Goal: Task Accomplishment & Management: Manage account settings

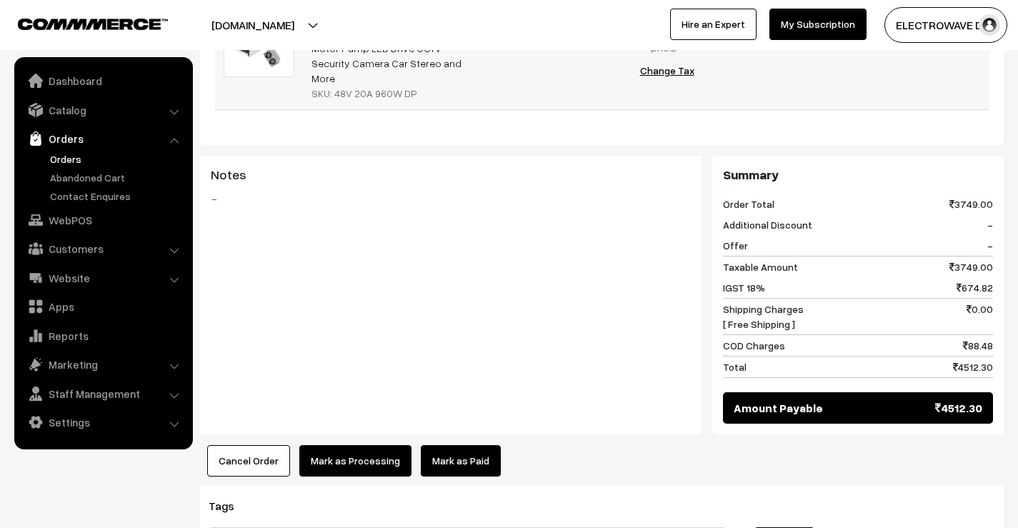
scroll to position [572, 0]
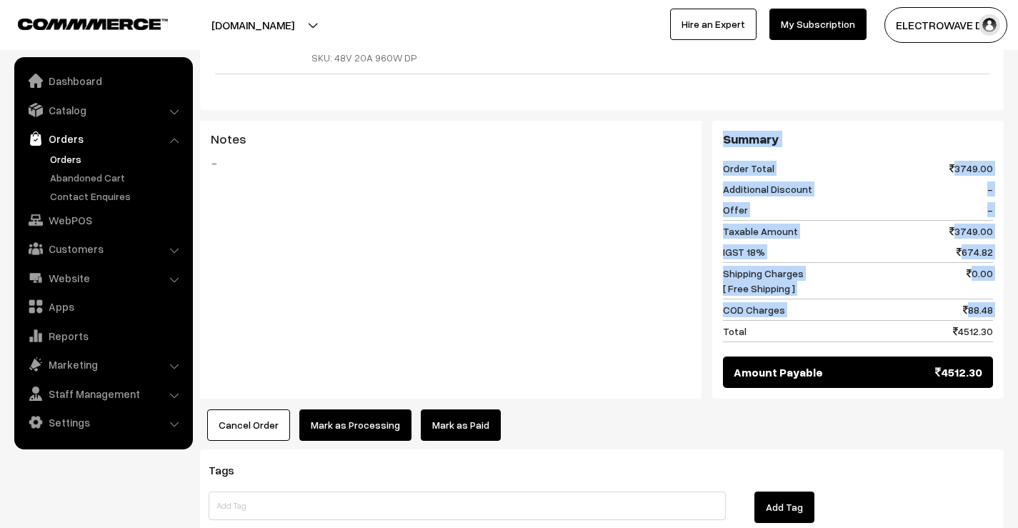
drag, startPoint x: 725, startPoint y: 283, endPoint x: 700, endPoint y: 139, distance: 146.5
click at [700, 139] on div "Notes - Summary Order Total 3749.00 Additional Discount - Offer - 3749.00" at bounding box center [602, 260] width 804 height 278
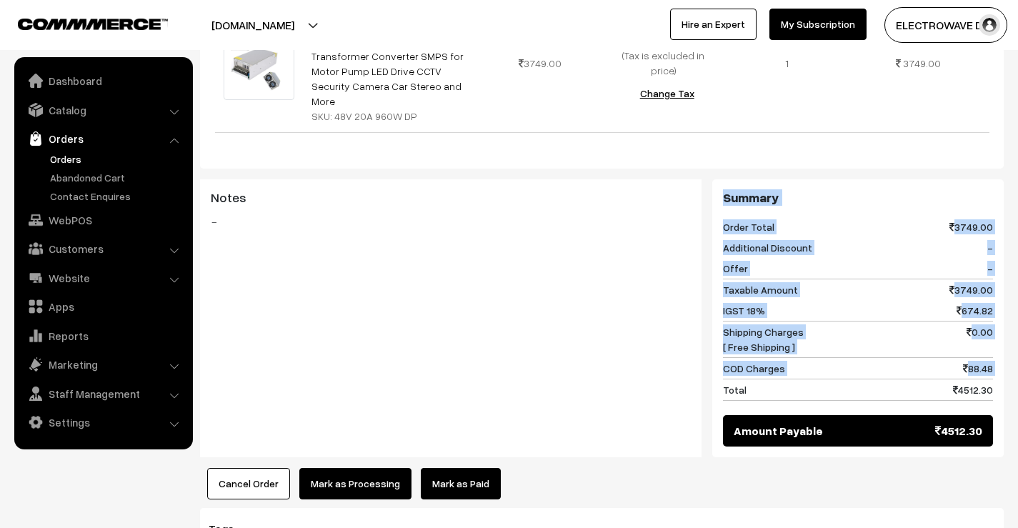
scroll to position [500, 0]
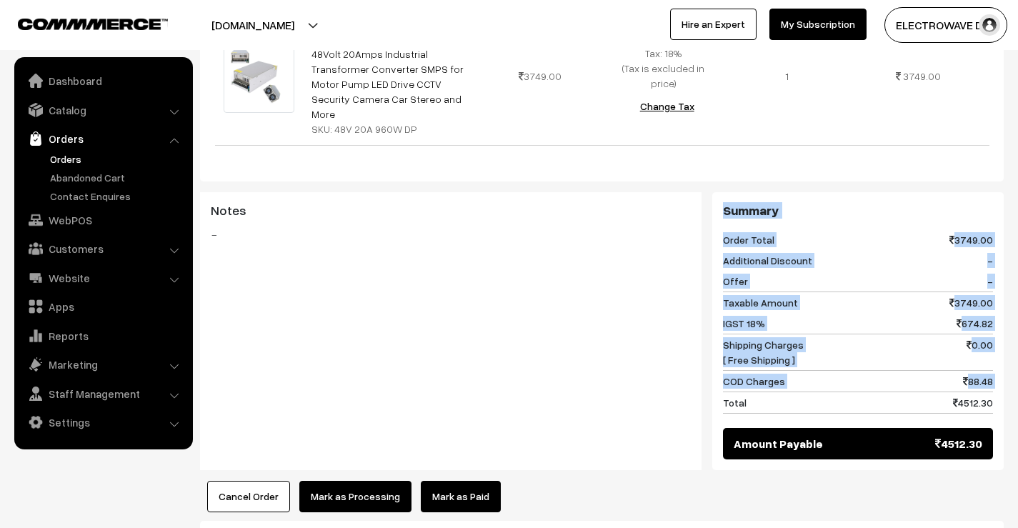
click at [720, 192] on div "Summary Order Total 3749.00 Additional Discount - Offer - Taxable Amount 3749.0…" at bounding box center [859, 331] width 292 height 278
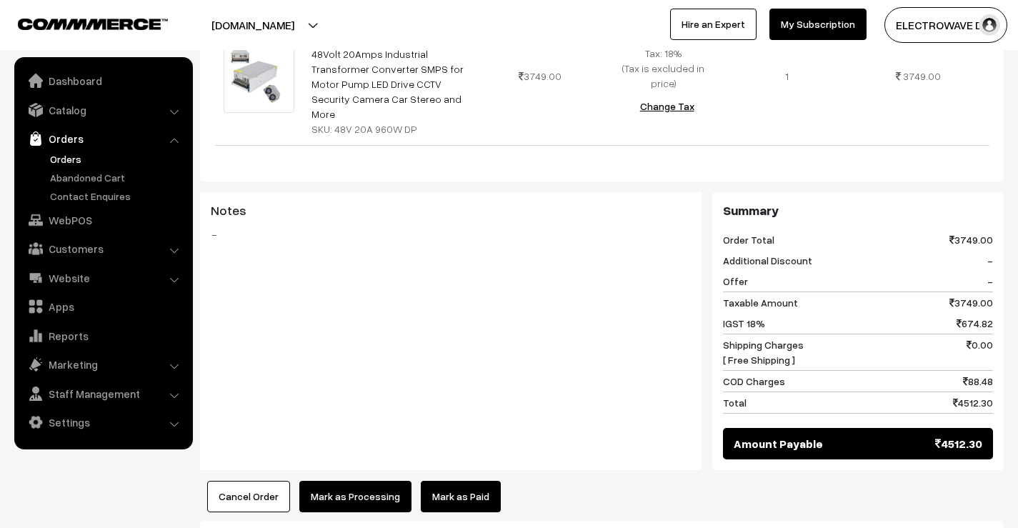
drag, startPoint x: 723, startPoint y: 165, endPoint x: 1001, endPoint y: 359, distance: 338.8
click at [1001, 359] on div "Summary Order Total 3749.00 Additional Discount - Offer - Taxable Amount 3749.0…" at bounding box center [859, 331] width 292 height 278
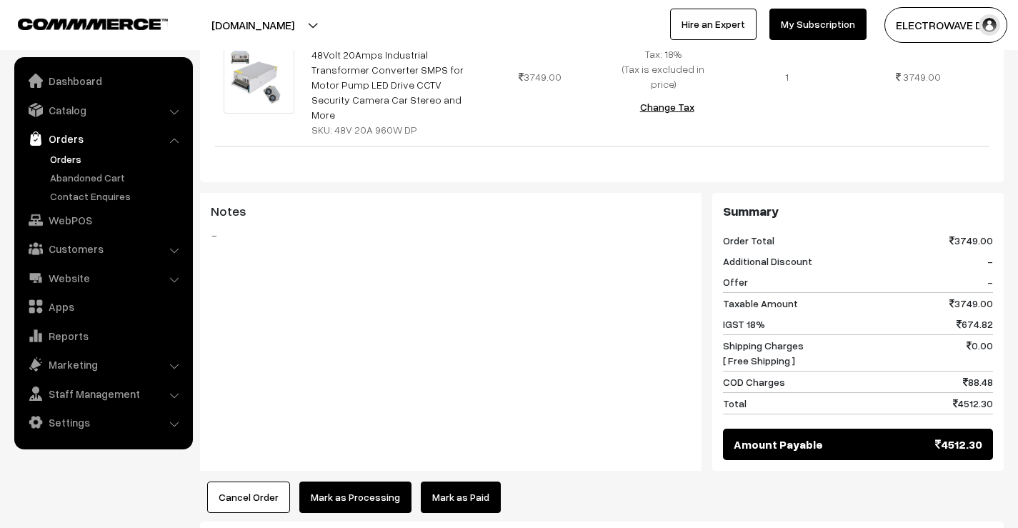
scroll to position [568, 0]
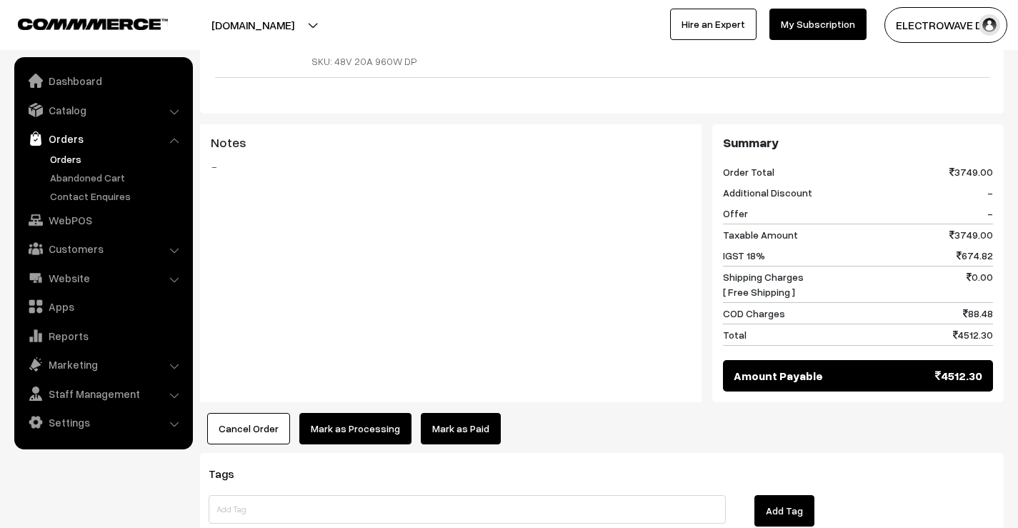
click at [572, 286] on div "Notes -" at bounding box center [451, 263] width 502 height 278
click at [379, 413] on button "Mark as Processing" at bounding box center [355, 428] width 112 height 31
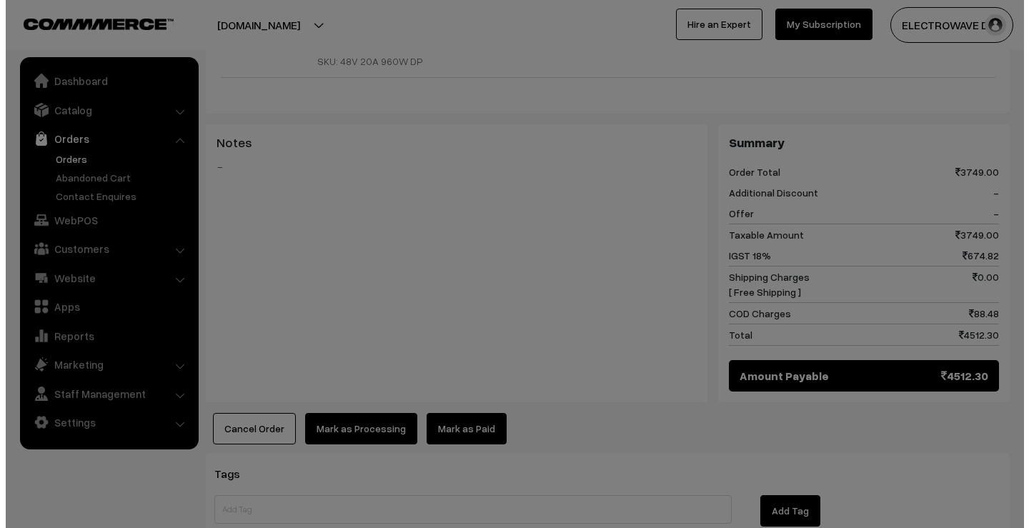
scroll to position [567, 0]
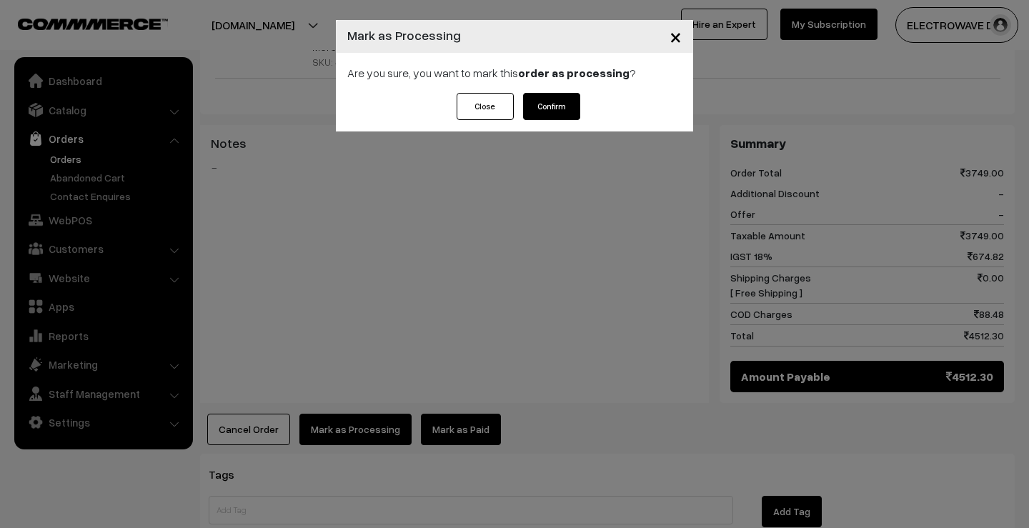
click at [562, 126] on div "Close Confirm" at bounding box center [514, 112] width 357 height 39
click at [565, 115] on button "Confirm" at bounding box center [551, 106] width 57 height 27
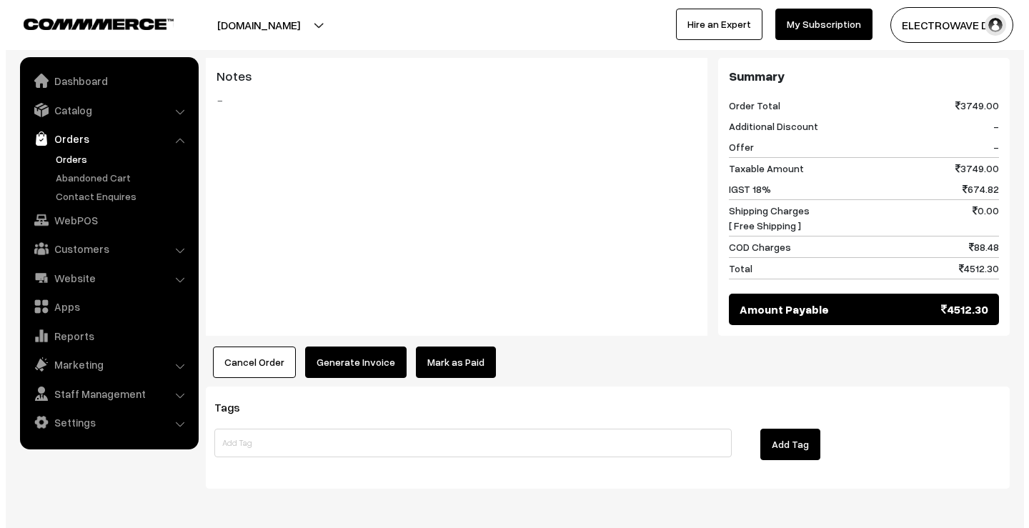
scroll to position [640, 0]
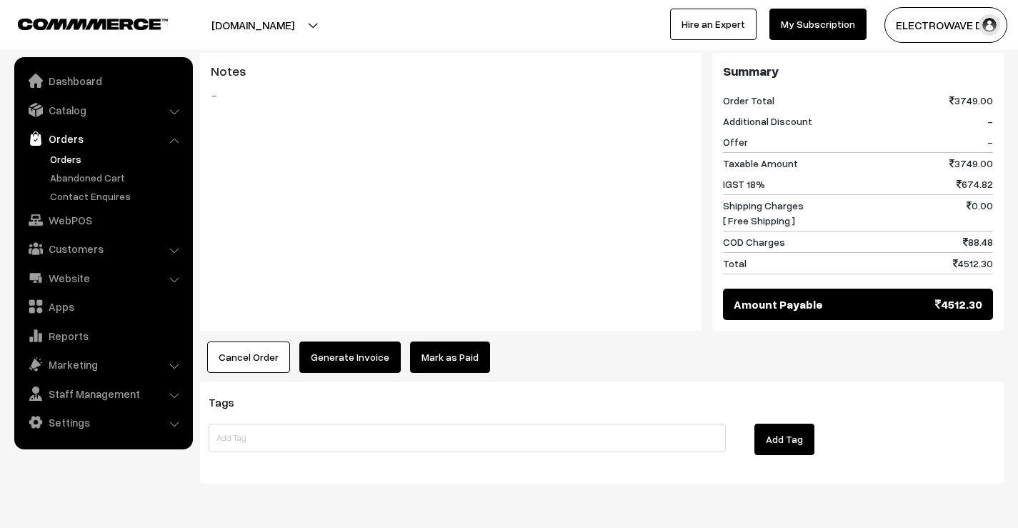
click at [367, 342] on button "Generate Invoice" at bounding box center [349, 357] width 101 height 31
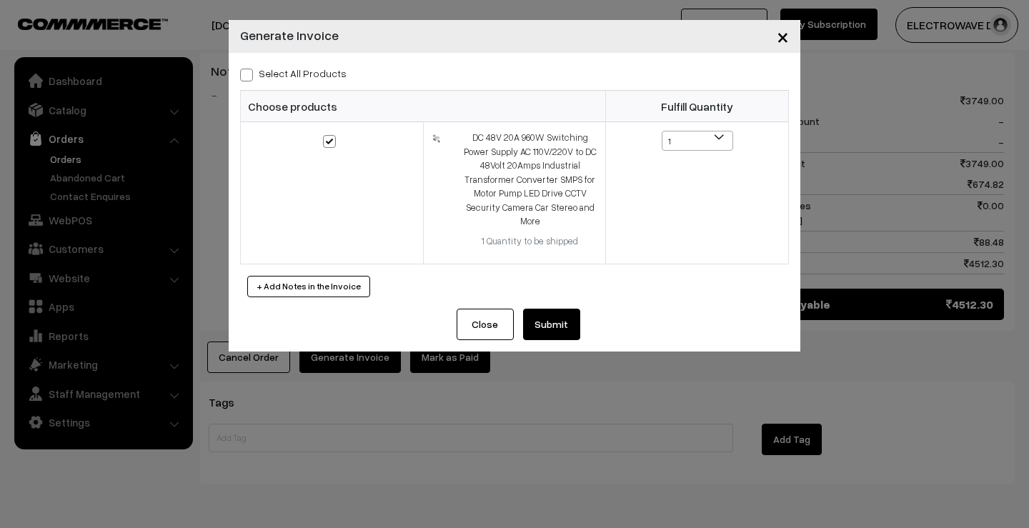
click at [569, 329] on button "Submit" at bounding box center [551, 324] width 57 height 31
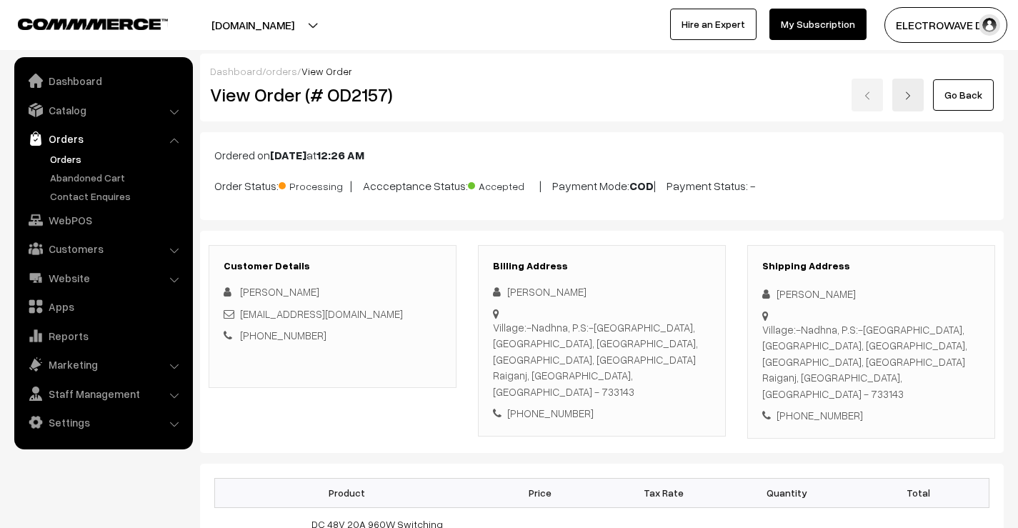
drag, startPoint x: 214, startPoint y: 153, endPoint x: 813, endPoint y: 204, distance: 601.1
click at [813, 204] on div "Ordered on Aug 27, 2025 at 12:26 AM Order Status: Processing | Accceptance Stat…" at bounding box center [602, 176] width 804 height 88
copy div "Ordered on Aug 27, 2025 at 12:26 AM Order Status: Processing | Accceptance Stat…"
click at [339, 90] on h2 "View Order (# OD2157)" at bounding box center [333, 95] width 247 height 22
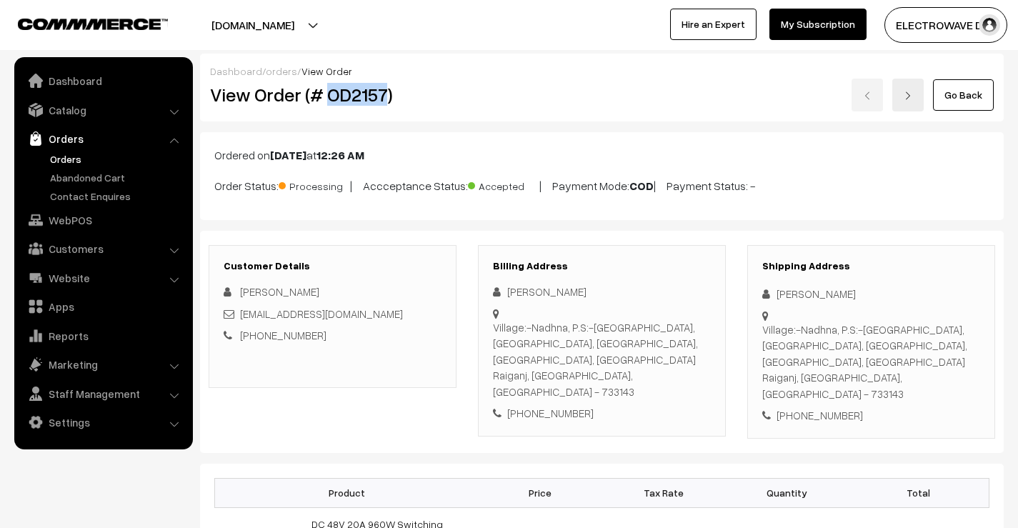
click at [339, 90] on h2 "View Order (# OD2157)" at bounding box center [333, 95] width 247 height 22
copy h2 "OD2157"
click at [377, 103] on h2 "View Order (# OD2157)" at bounding box center [333, 95] width 247 height 22
drag, startPoint x: 377, startPoint y: 103, endPoint x: 362, endPoint y: 101, distance: 15.1
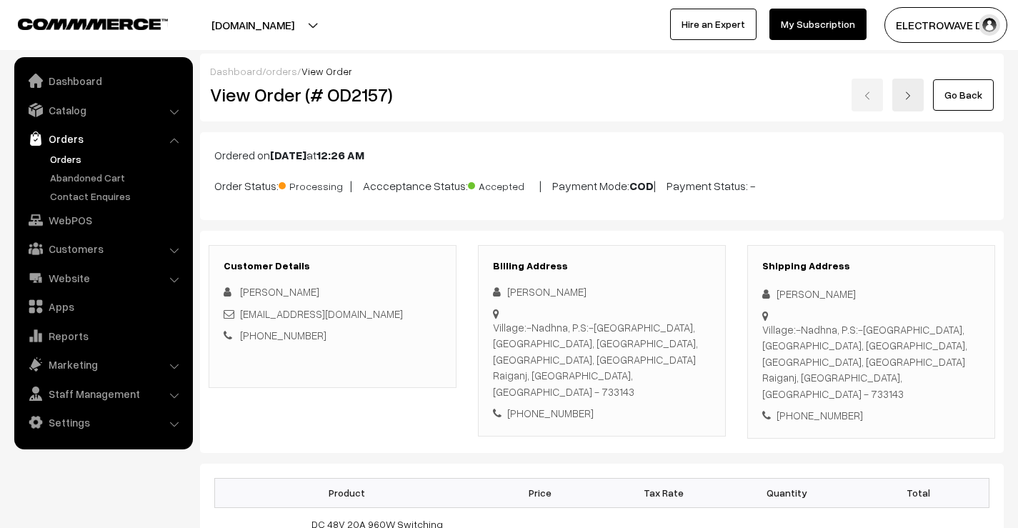
click at [362, 101] on h2 "View Order (# OD2157)" at bounding box center [333, 95] width 247 height 22
copy h2 "OD2157"
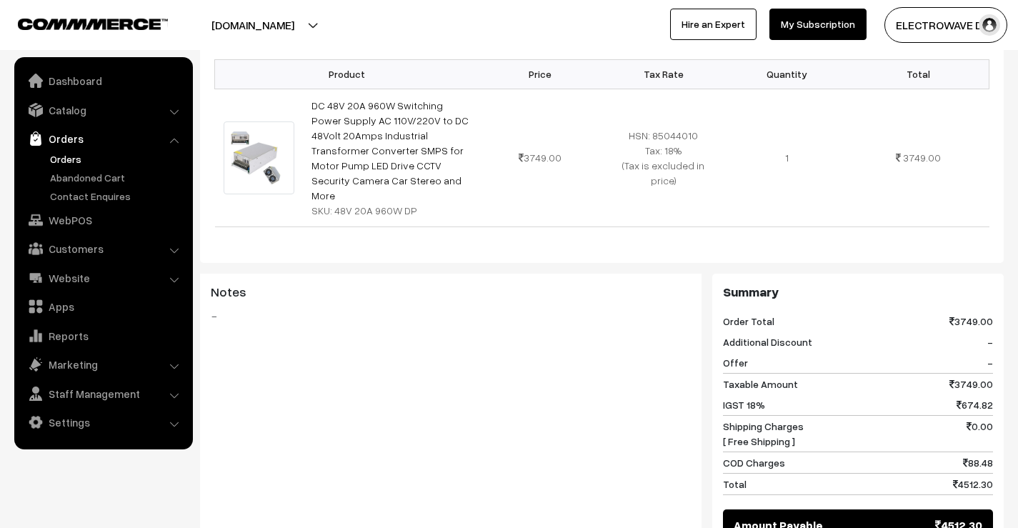
scroll to position [429, 0]
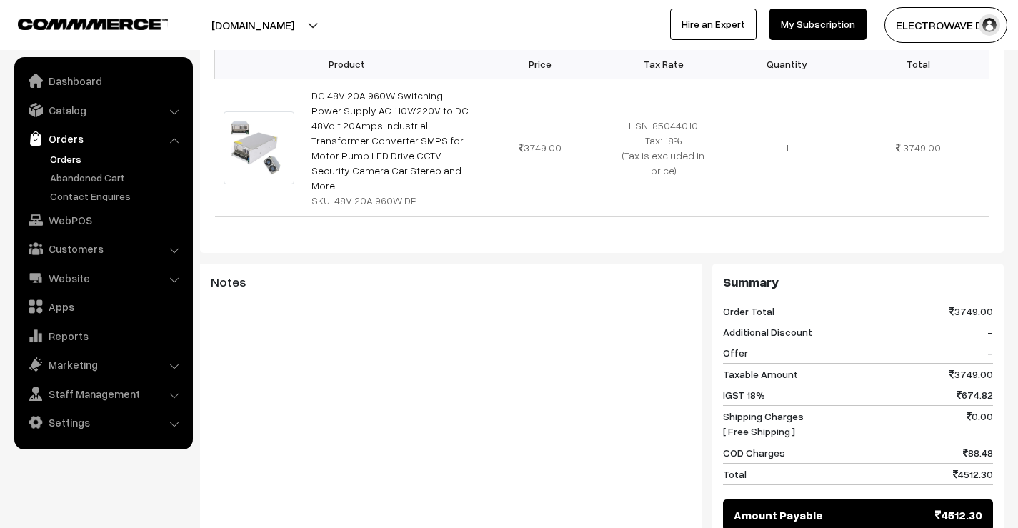
drag, startPoint x: 958, startPoint y: 262, endPoint x: 991, endPoint y: 263, distance: 32.9
click at [991, 304] on span "3749.00" at bounding box center [972, 311] width 44 height 15
drag, startPoint x: 966, startPoint y: 349, endPoint x: 1015, endPoint y: 344, distance: 49.5
click at [1015, 344] on div "Dashboard / orders / View Order View Order (# OD2157) Go Back Ordered on Aug 27…" at bounding box center [509, 339] width 1018 height 1428
drag, startPoint x: 971, startPoint y: 403, endPoint x: 1000, endPoint y: 404, distance: 28.6
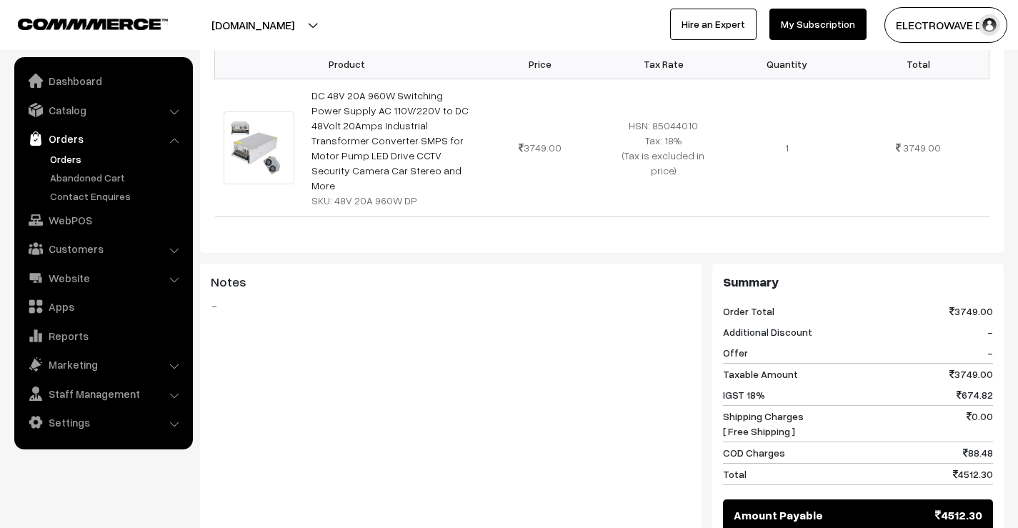
click at [1000, 404] on div "Summary Order Total 3749.00 Additional Discount - Offer - Taxable Amount 3749.0…" at bounding box center [859, 403] width 292 height 278
click at [978, 445] on span "88.48" at bounding box center [978, 452] width 30 height 15
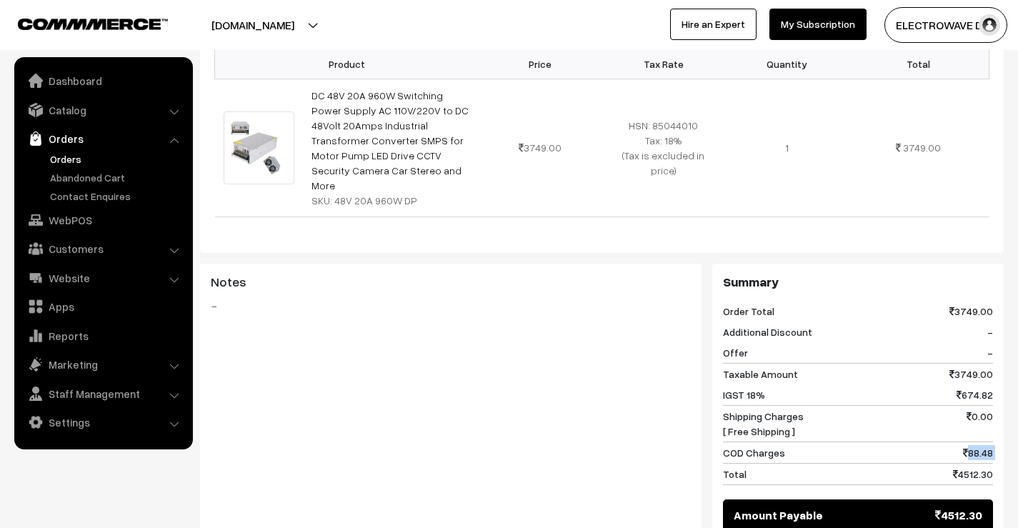
click at [978, 445] on span "88.48" at bounding box center [978, 452] width 30 height 15
click at [941, 384] on div "IGST 18% 674.82" at bounding box center [858, 394] width 270 height 21
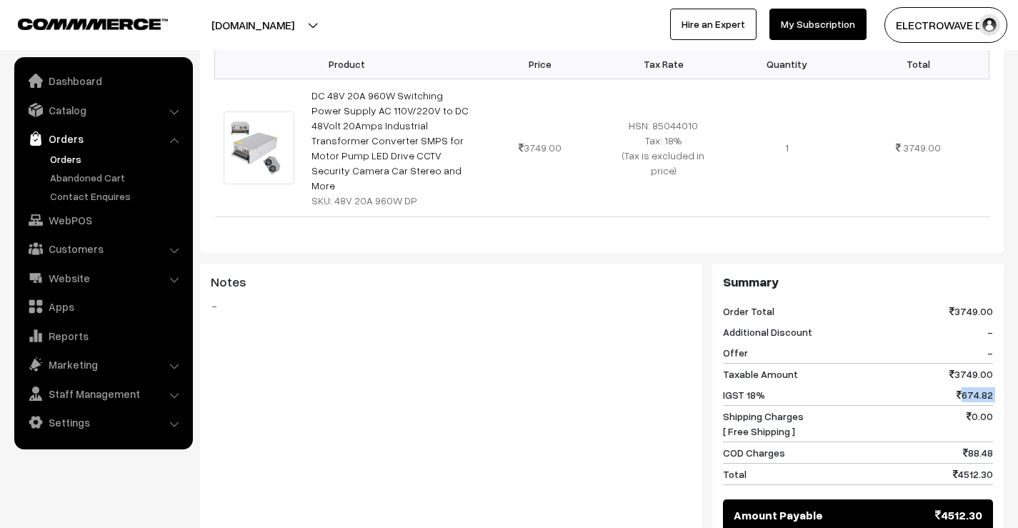
click at [941, 384] on div "IGST 18% 674.82" at bounding box center [858, 394] width 270 height 21
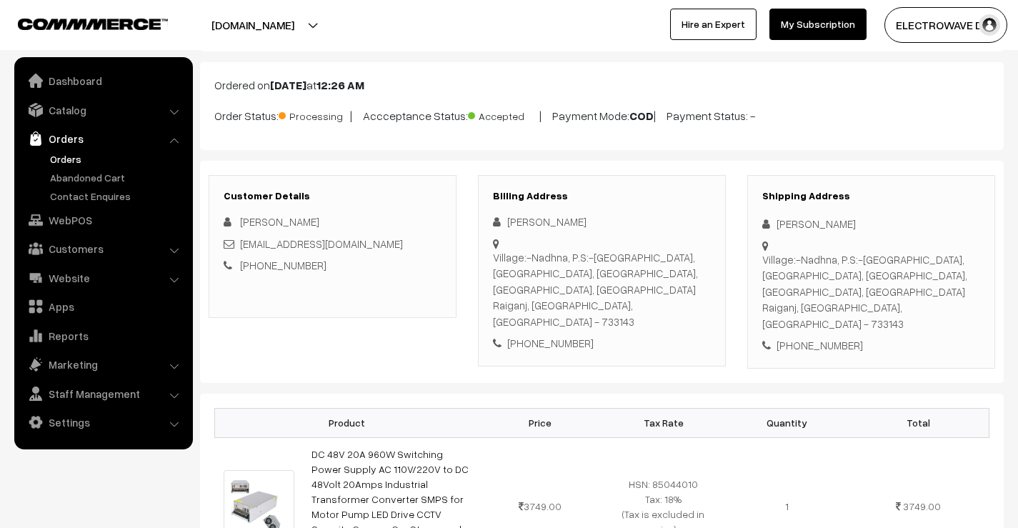
scroll to position [0, 0]
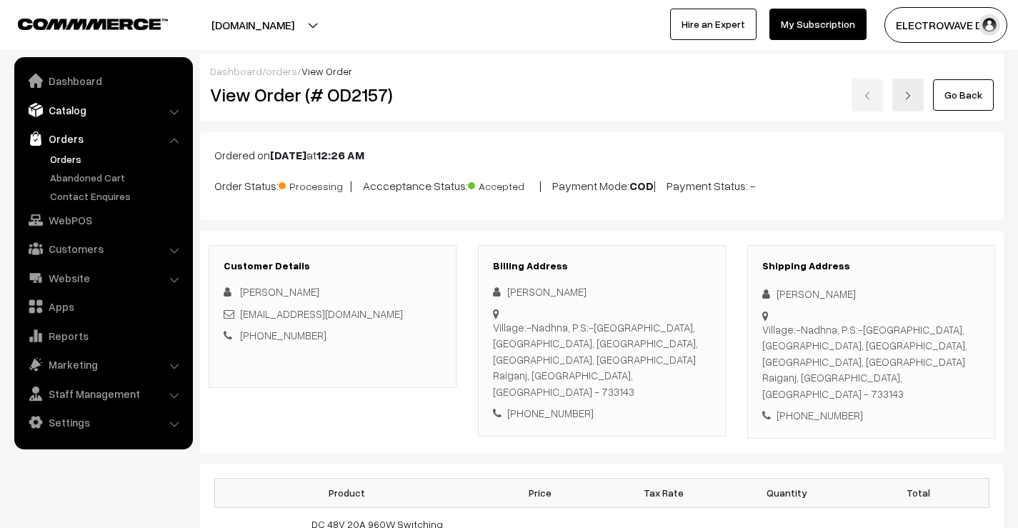
click at [54, 101] on link "Catalog" at bounding box center [103, 110] width 170 height 26
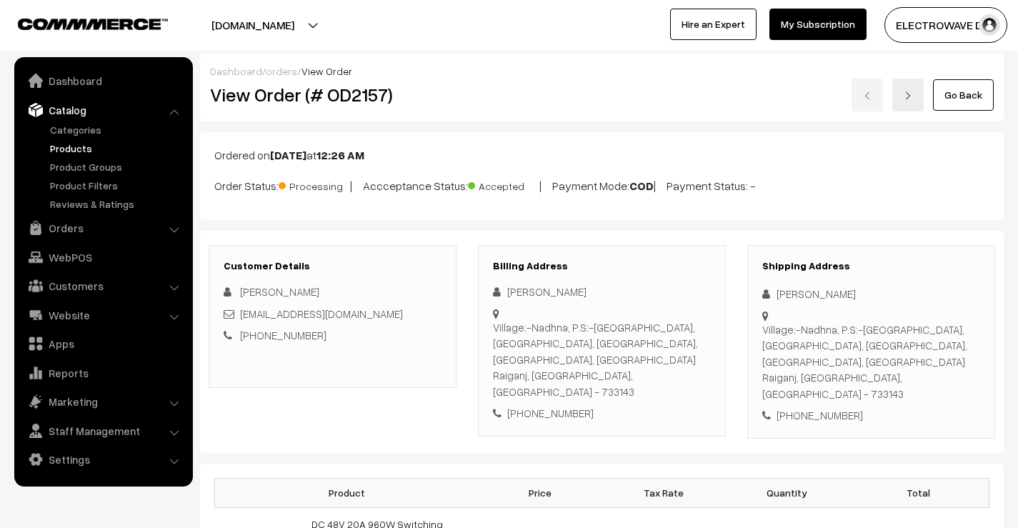
click at [57, 148] on link "Products" at bounding box center [117, 148] width 142 height 15
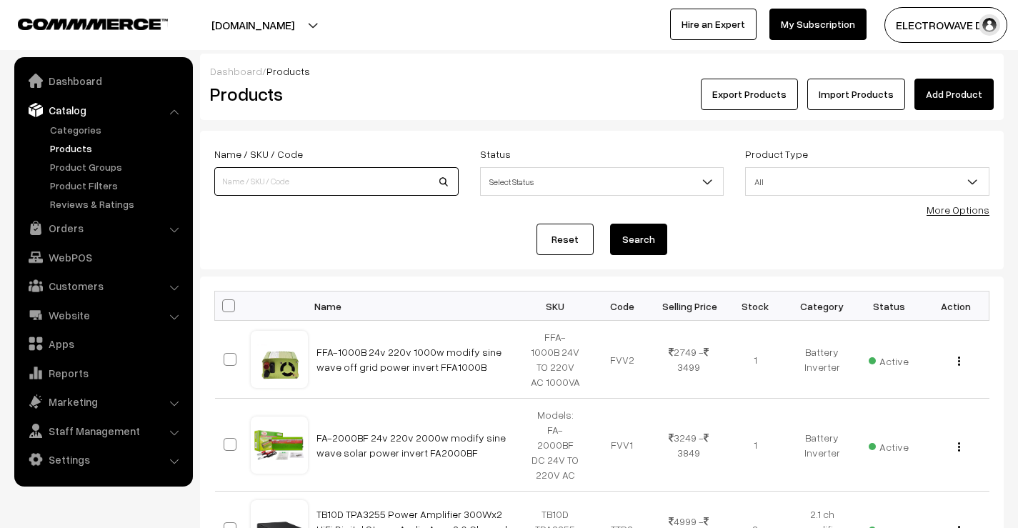
click at [311, 181] on input at bounding box center [336, 181] width 244 height 29
type input "48V"
click at [610, 224] on button "Search" at bounding box center [638, 239] width 57 height 31
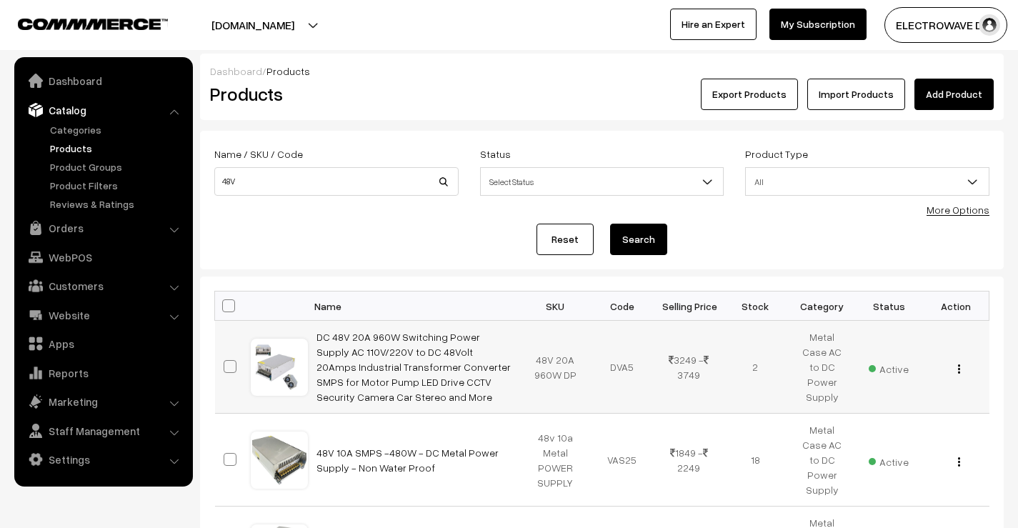
click at [961, 372] on div "View Edit Delete" at bounding box center [955, 366] width 49 height 15
click at [958, 374] on td "View Edit Delete" at bounding box center [956, 367] width 66 height 93
click at [962, 364] on div "View Edit Delete" at bounding box center [955, 366] width 49 height 15
click at [960, 373] on img "button" at bounding box center [959, 368] width 2 height 9
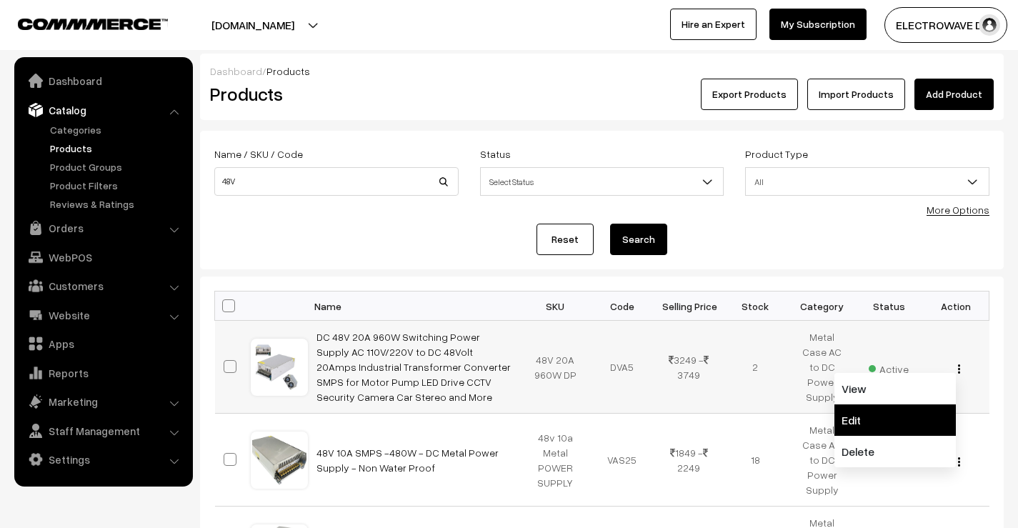
click at [892, 416] on link "Edit" at bounding box center [895, 420] width 121 height 31
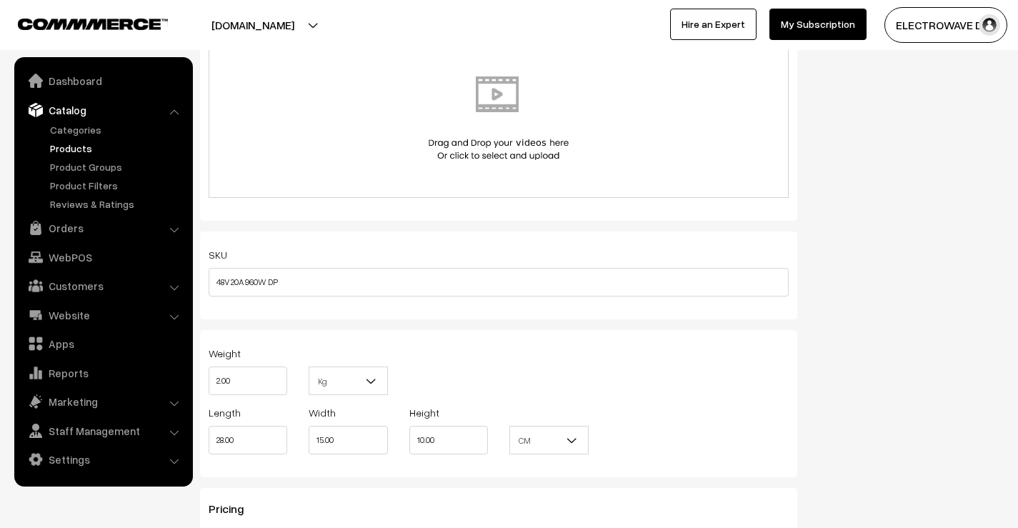
scroll to position [929, 0]
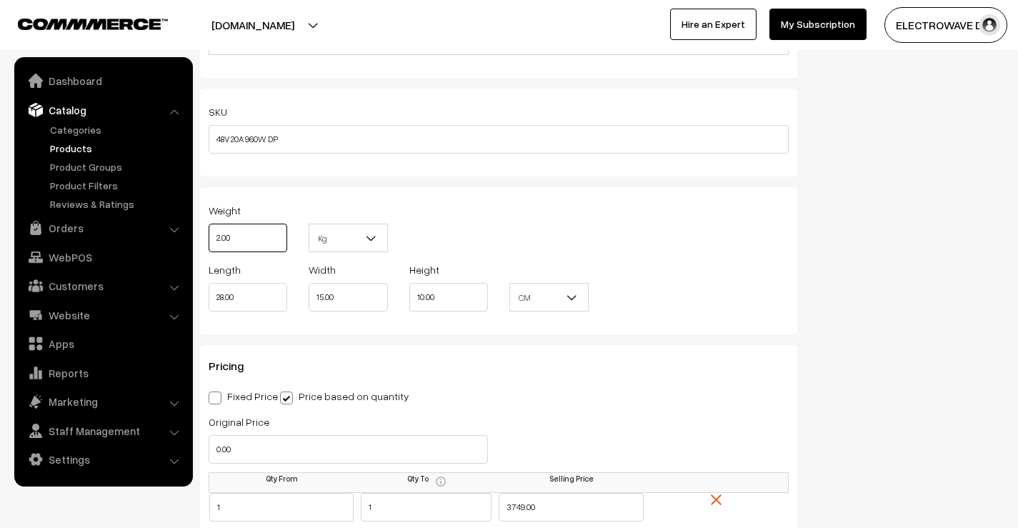
click at [250, 235] on input "2.00" at bounding box center [248, 238] width 79 height 29
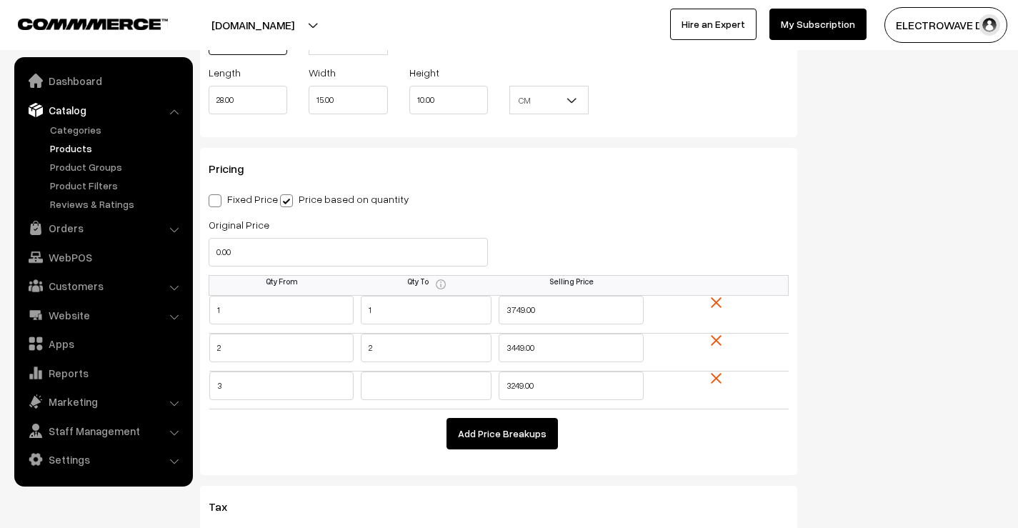
scroll to position [1143, 0]
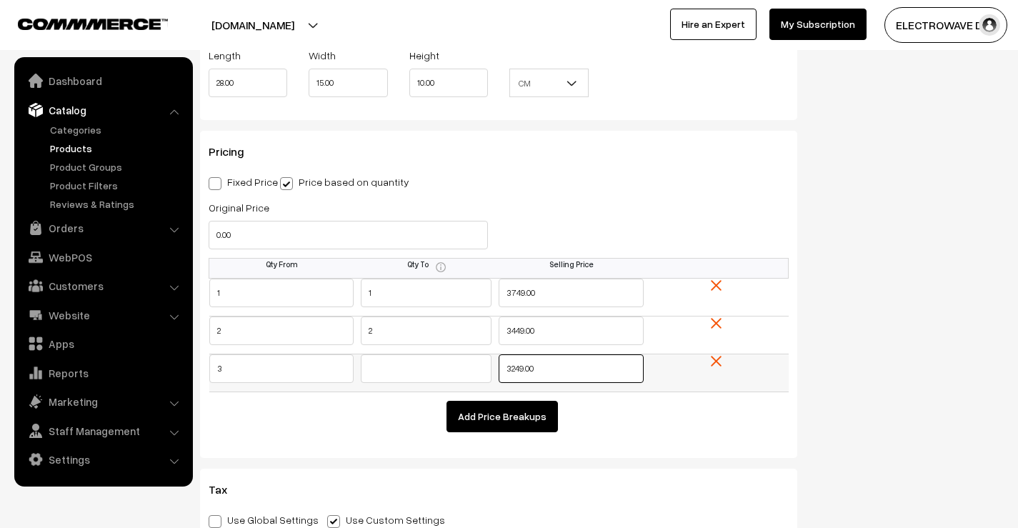
drag, startPoint x: 565, startPoint y: 363, endPoint x: 491, endPoint y: 371, distance: 74.0
click at [491, 371] on tr "3 3249.00" at bounding box center [499, 373] width 580 height 38
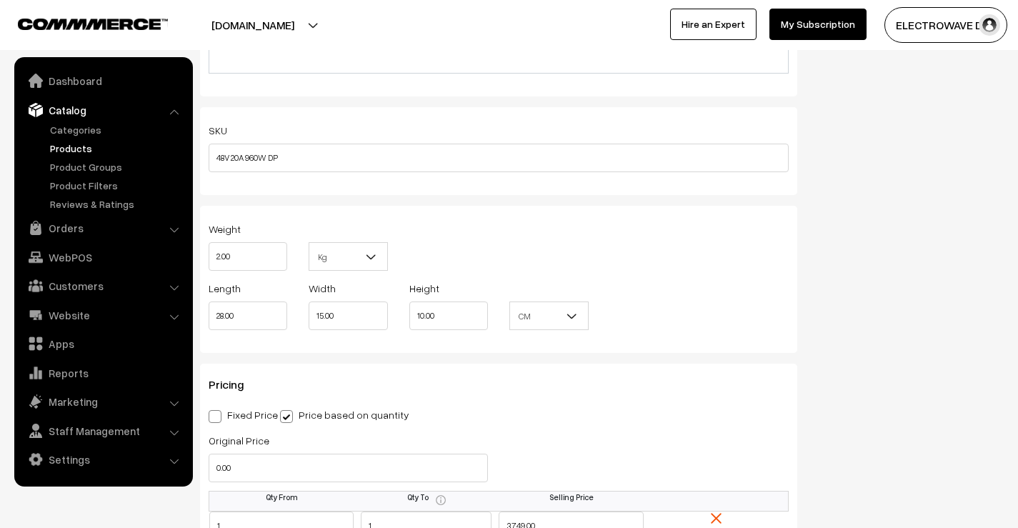
scroll to position [786, 0]
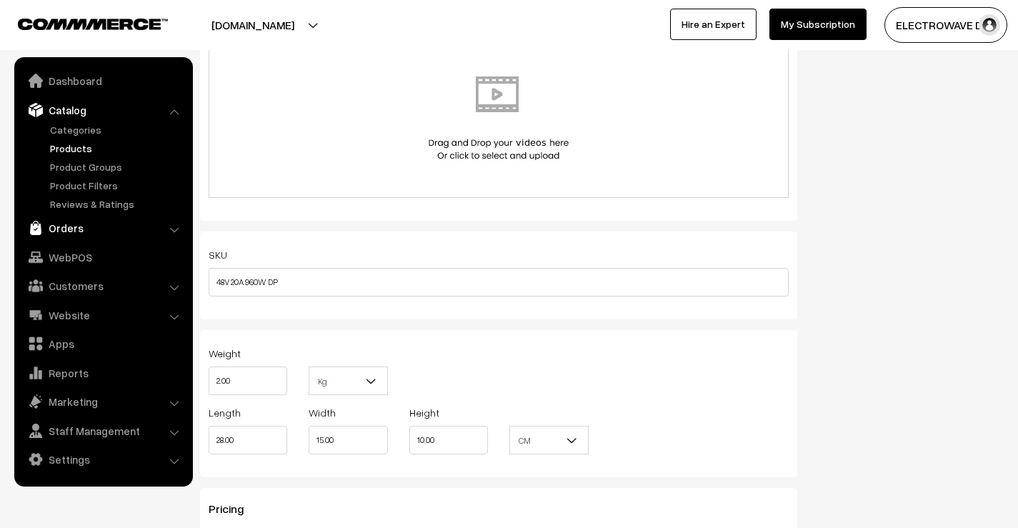
click at [57, 229] on link "Orders" at bounding box center [103, 228] width 170 height 26
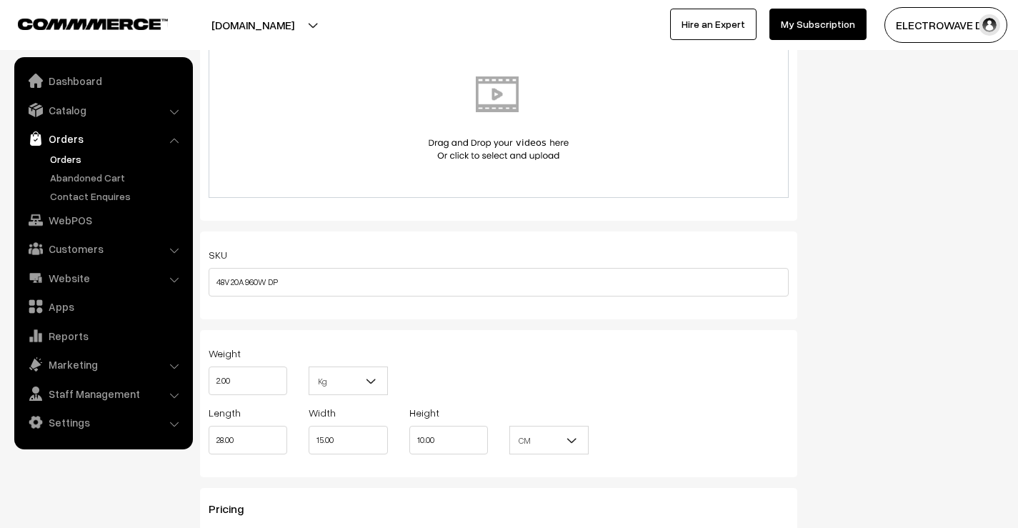
click at [66, 156] on link "Orders" at bounding box center [117, 159] width 142 height 15
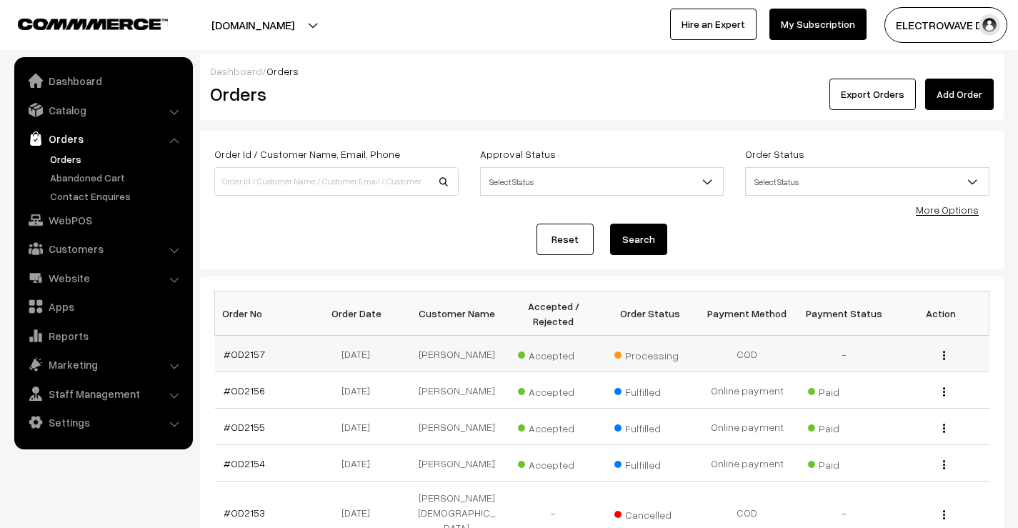
click at [255, 362] on td "#OD2157" at bounding box center [263, 354] width 97 height 36
click at [251, 354] on link "#OD2157" at bounding box center [244, 354] width 41 height 12
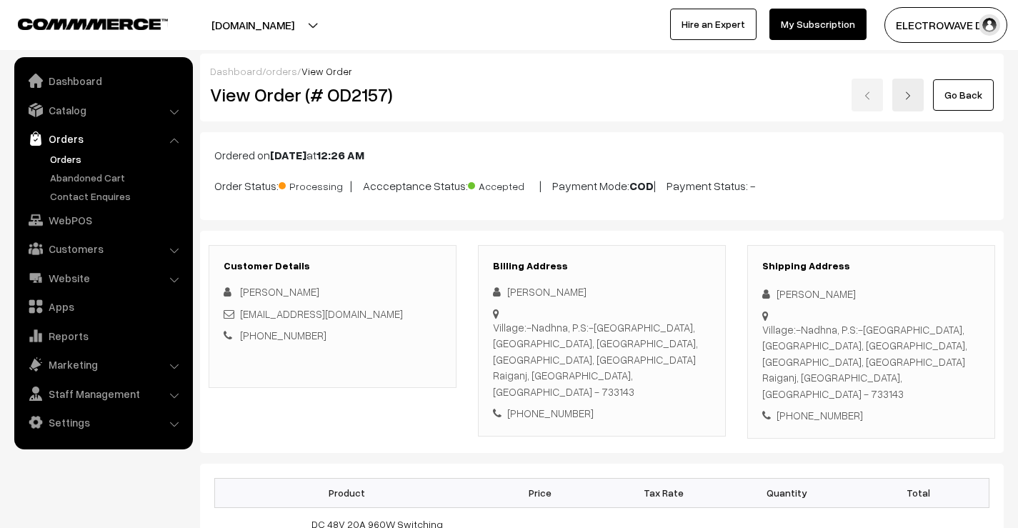
click at [782, 291] on div "[PERSON_NAME]" at bounding box center [872, 294] width 218 height 16
copy div "Subal"
click at [815, 293] on div "[PERSON_NAME]" at bounding box center [872, 294] width 218 height 16
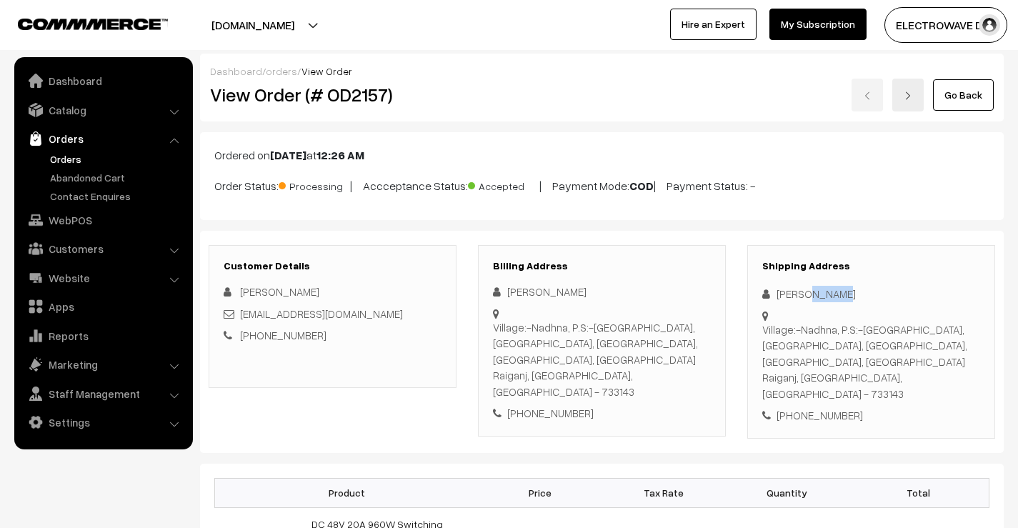
copy div "Sarkar"
drag, startPoint x: 389, startPoint y: 313, endPoint x: 240, endPoint y: 321, distance: 148.9
click at [240, 321] on div "www.subalshikha@gmail.com" at bounding box center [333, 314] width 218 height 16
copy link "www.subalshikha@gmail.com"
click at [811, 407] on div "+91 6295163639" at bounding box center [872, 415] width 218 height 16
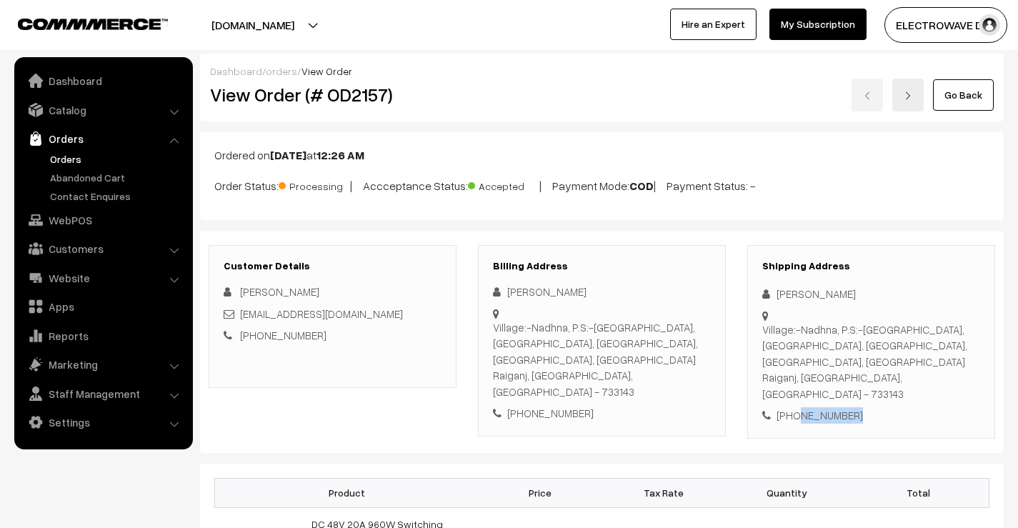
click at [811, 407] on div "+91 6295163639" at bounding box center [872, 415] width 218 height 16
copy div "6295163639"
drag, startPoint x: 775, startPoint y: 294, endPoint x: 833, endPoint y: 342, distance: 75.1
click at [833, 342] on div "Shipping Address Subal Sarkar Village:-Nadhna, P.S:-Itahar,UttarDinajpur, Nadhn…" at bounding box center [872, 342] width 248 height 194
copy div "Subal Sarkar Village:-Nadhna, P.S:-Itahar,UttarDinajpur, Nadhna, Bhagnail, Itah…"
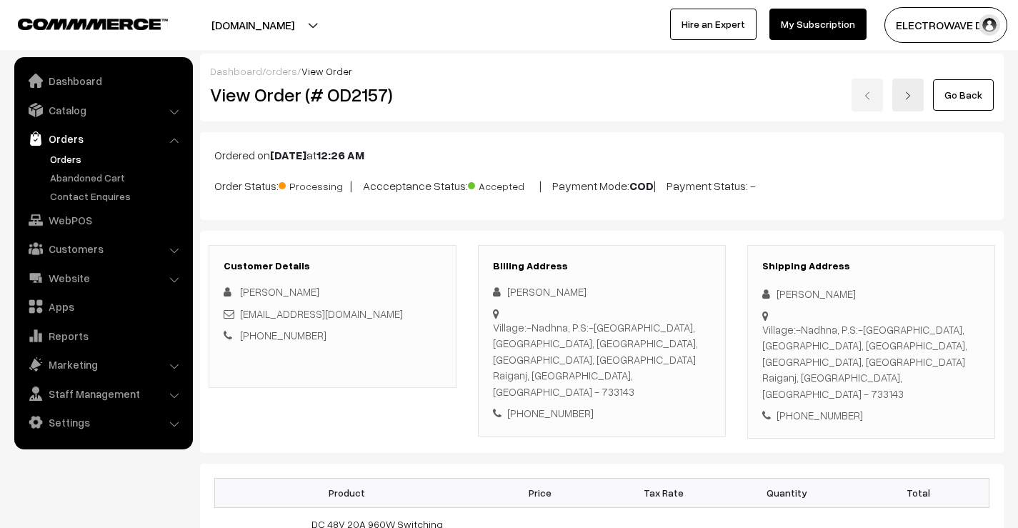
click at [766, 363] on div "Village:-Nadhna, P.S:-Itahar,UttarDinajpur, Nadhna, Bhagnail, Itahar Raiganj, W…" at bounding box center [872, 362] width 218 height 81
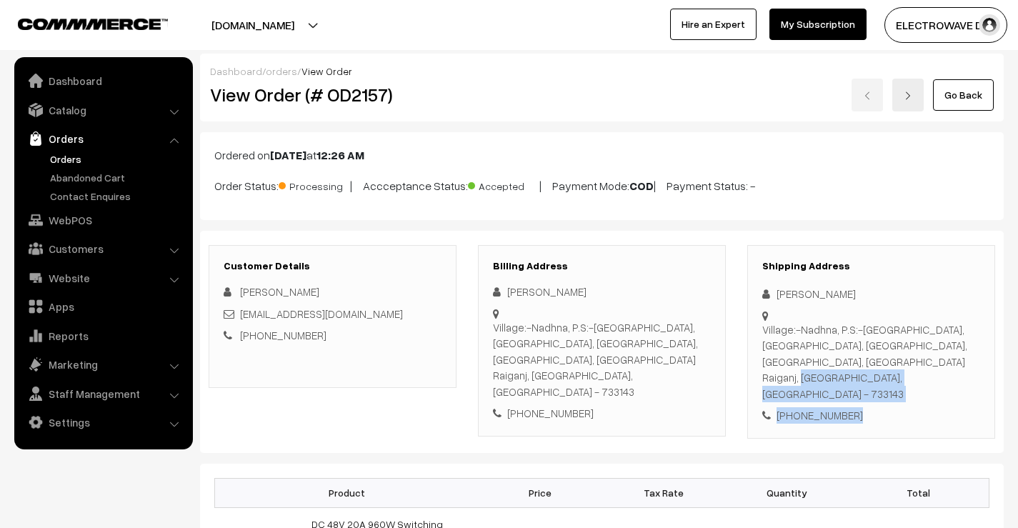
drag, startPoint x: 764, startPoint y: 362, endPoint x: 868, endPoint y: 389, distance: 107.8
click at [867, 389] on div "Shipping Address Subal Sarkar Village:-Nadhna, P.S:-Itahar,UttarDinajpur, Nadhn…" at bounding box center [872, 342] width 248 height 194
copy div "Raiganj, West Bengal, India - 733143 +91 6295163639"
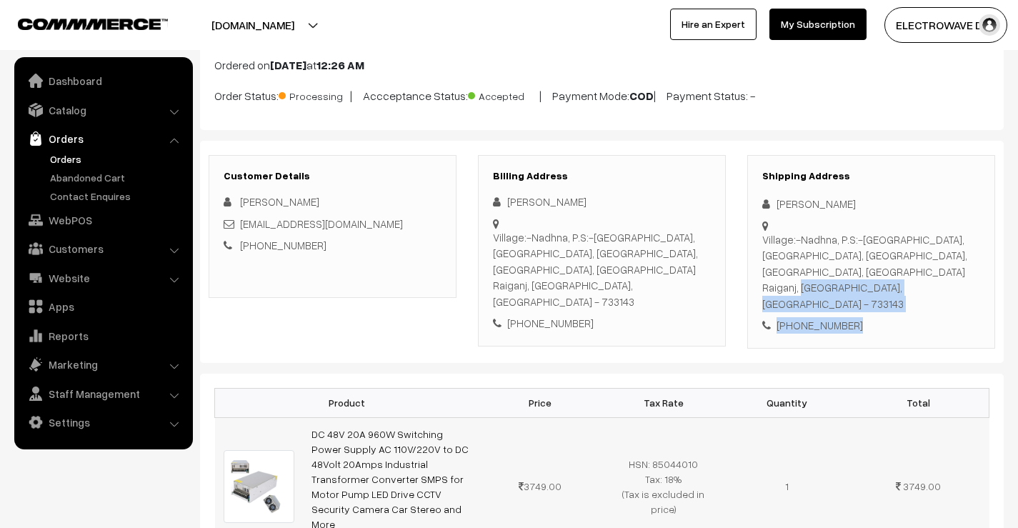
scroll to position [143, 0]
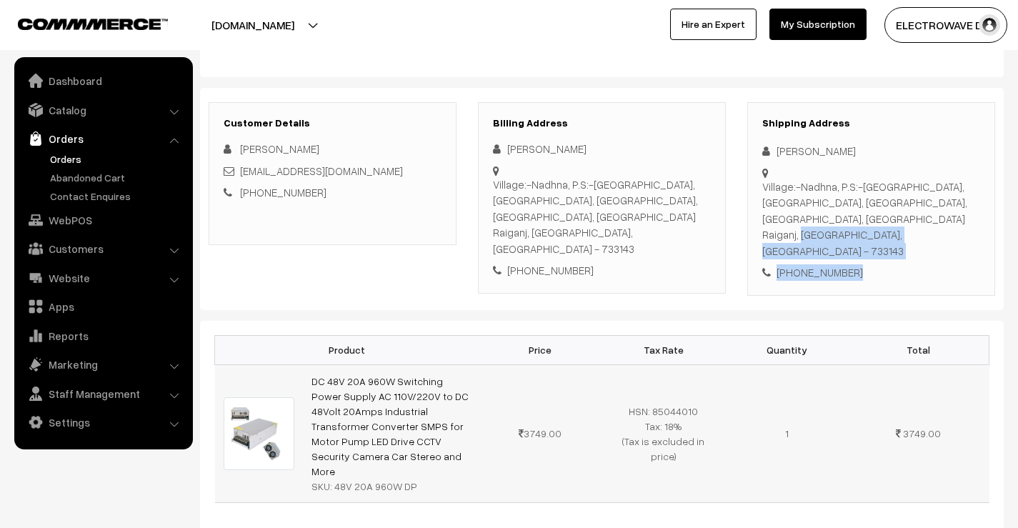
drag, startPoint x: 391, startPoint y: 432, endPoint x: 312, endPoint y: 334, distance: 125.0
click at [312, 364] on td "DC 48V 20A 960W Switching Power Supply AC 110V/220V to DC 48Volt 20Amps Industr…" at bounding box center [391, 433] width 176 height 138
drag, startPoint x: 367, startPoint y: 467, endPoint x: 374, endPoint y: 444, distance: 24.6
click at [367, 467] on div "Product Price Tax Rate Quantity Total DC 48V 20A 960W Switching Power Supply AC…" at bounding box center [602, 430] width 804 height 218
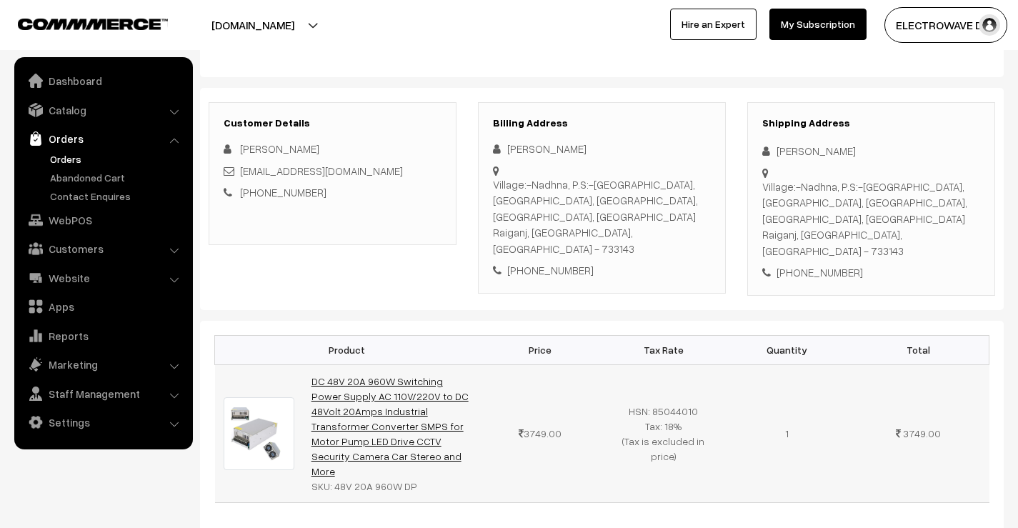
drag, startPoint x: 388, startPoint y: 421, endPoint x: 314, endPoint y: 346, distance: 105.1
click at [314, 364] on td "DC 48V 20A 960W Switching Power Supply AC 110V/220V to DC 48Volt 20Amps Industr…" at bounding box center [391, 433] width 176 height 138
click at [314, 375] on link "DC 48V 20A 960W Switching Power Supply AC 110V/220V to DC 48Volt 20Amps Industr…" at bounding box center [390, 426] width 157 height 102
click at [379, 429] on link "DC 48V 20A 960W Switching Power Supply AC 110V/220V to DC 48Volt 20Amps Industr…" at bounding box center [390, 426] width 157 height 102
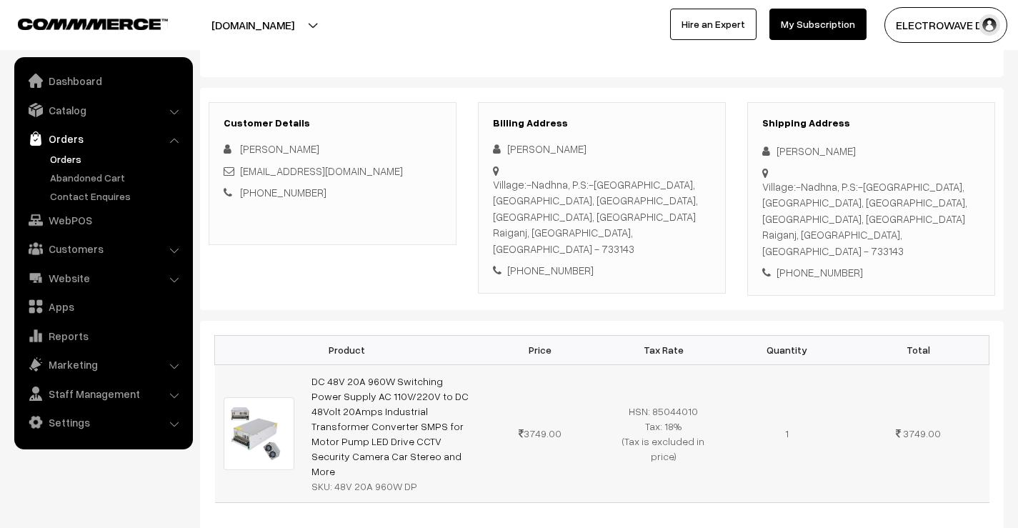
copy link "C 48V 20A 960W Switching Power Supply AC 110V/220V to DC 48Volt 20Amps Industri…"
drag, startPoint x: 332, startPoint y: 442, endPoint x: 422, endPoint y: 445, distance: 90.1
click at [422, 479] on div "SKU: 48V 20A 960W DP" at bounding box center [391, 486] width 159 height 15
copy div "48V 20A 960W DP"
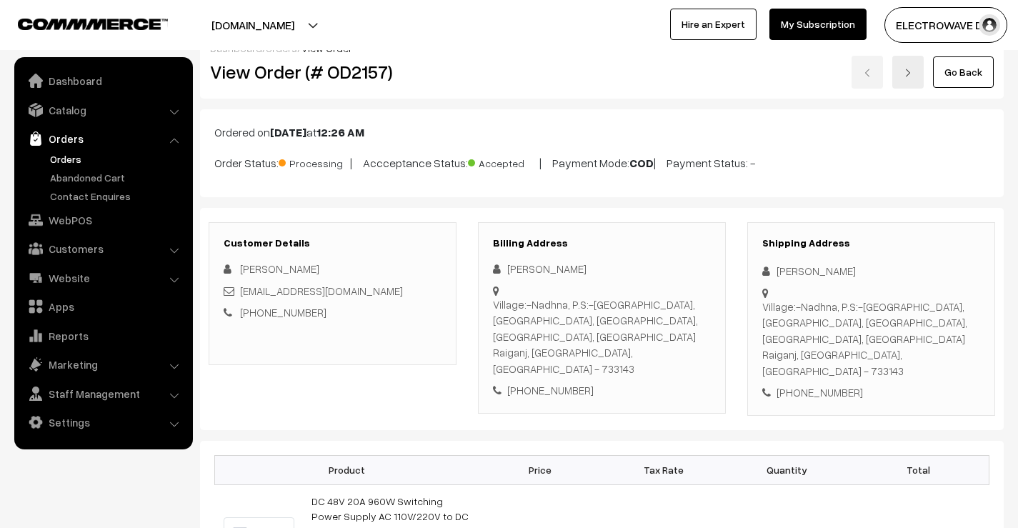
scroll to position [0, 0]
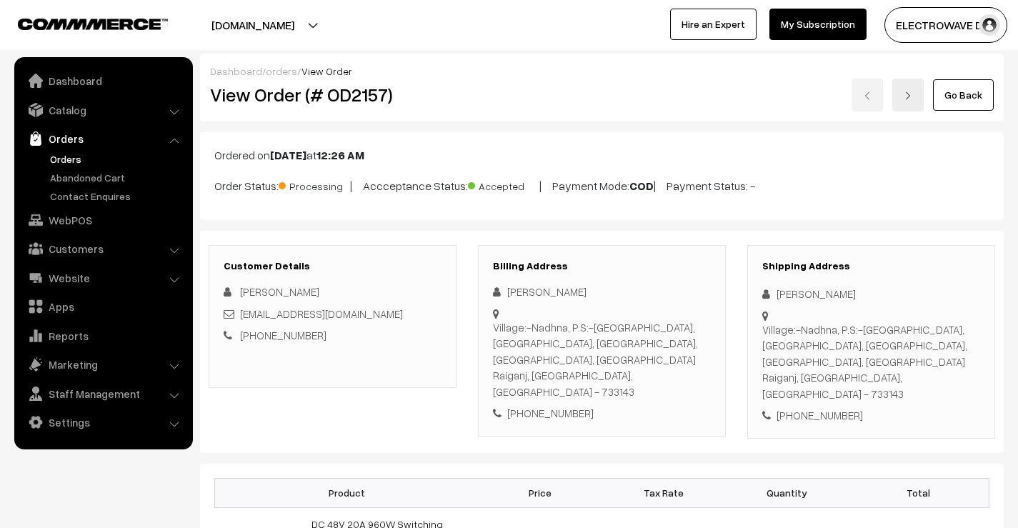
click at [347, 93] on h2 "View Order (# OD2157)" at bounding box center [333, 95] width 247 height 22
copy h2 "OD2157"
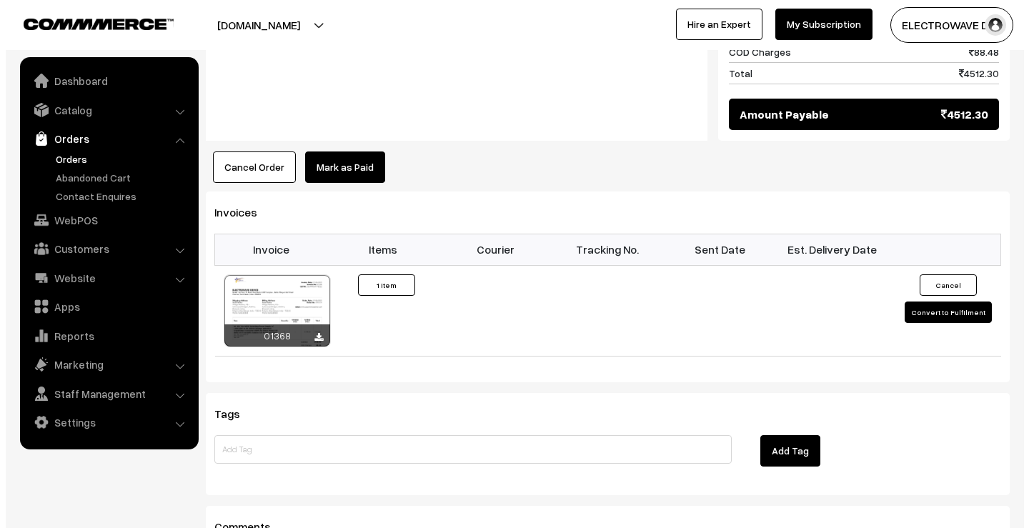
scroll to position [858, 0]
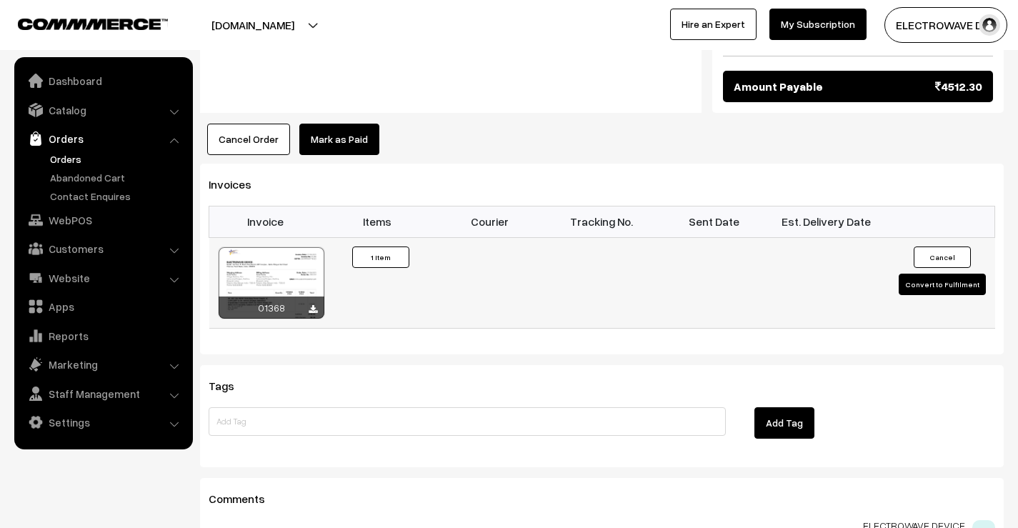
click at [936, 274] on button "Convert to Fulfilment" at bounding box center [942, 284] width 87 height 21
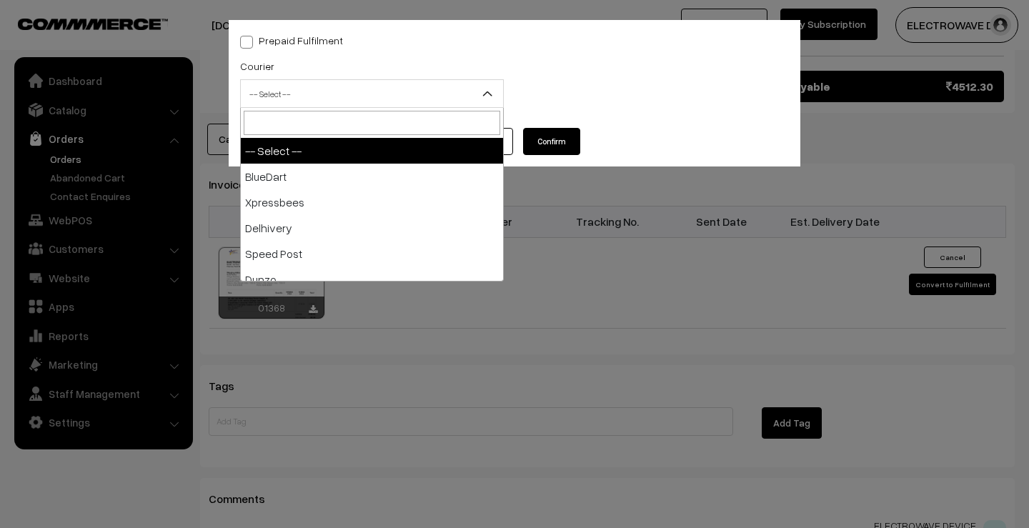
click at [272, 98] on span "-- Select --" at bounding box center [372, 93] width 262 height 25
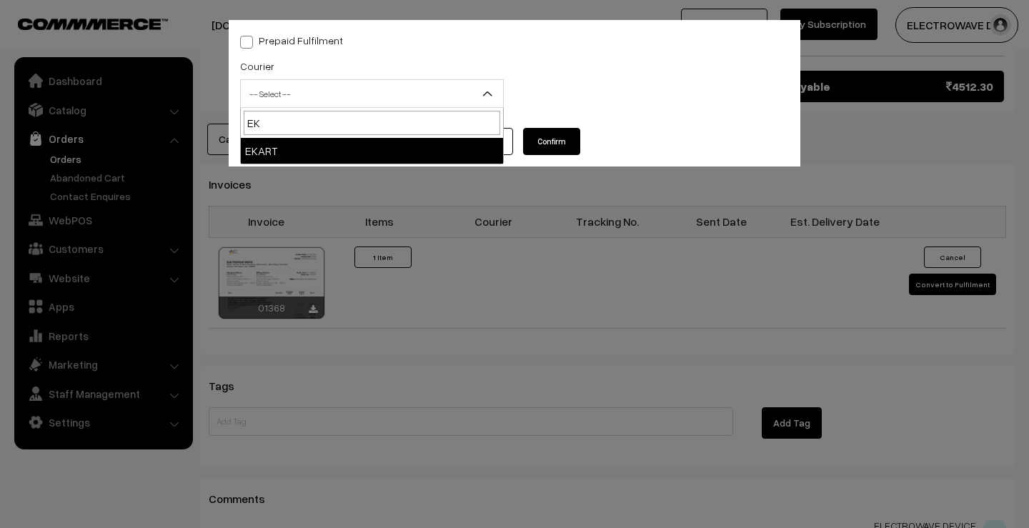
type input "EK"
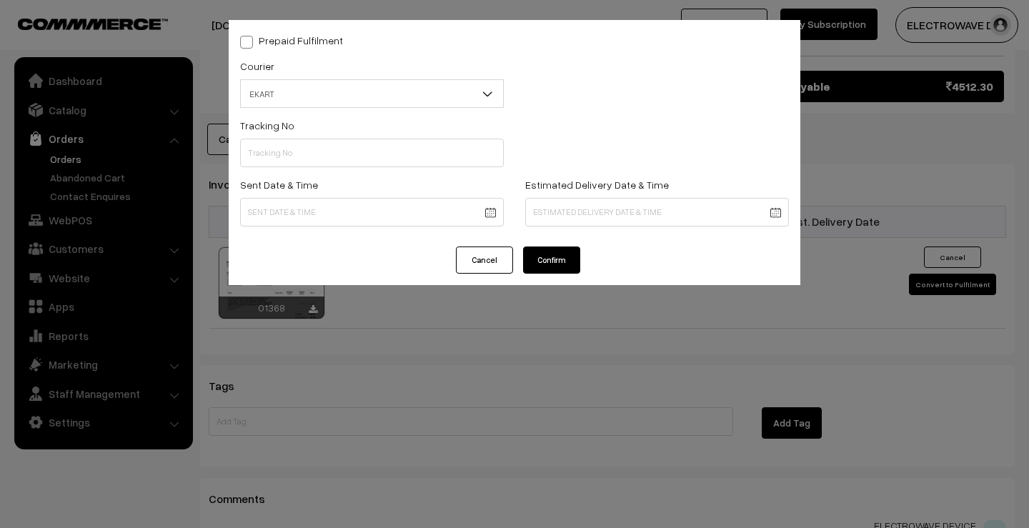
click at [496, 259] on button "Cancel" at bounding box center [484, 260] width 57 height 27
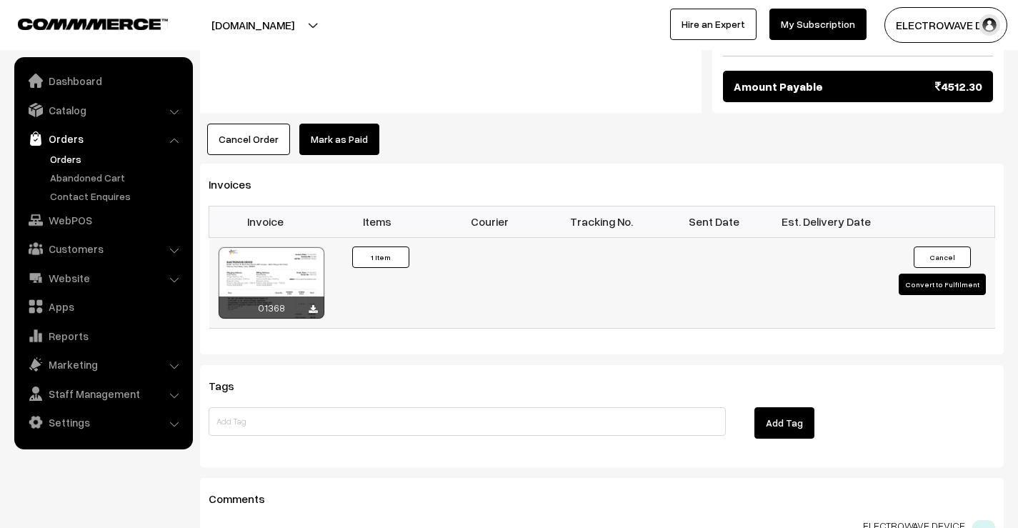
click at [951, 274] on button "Convert to Fulfilment" at bounding box center [942, 284] width 87 height 21
select select "0"
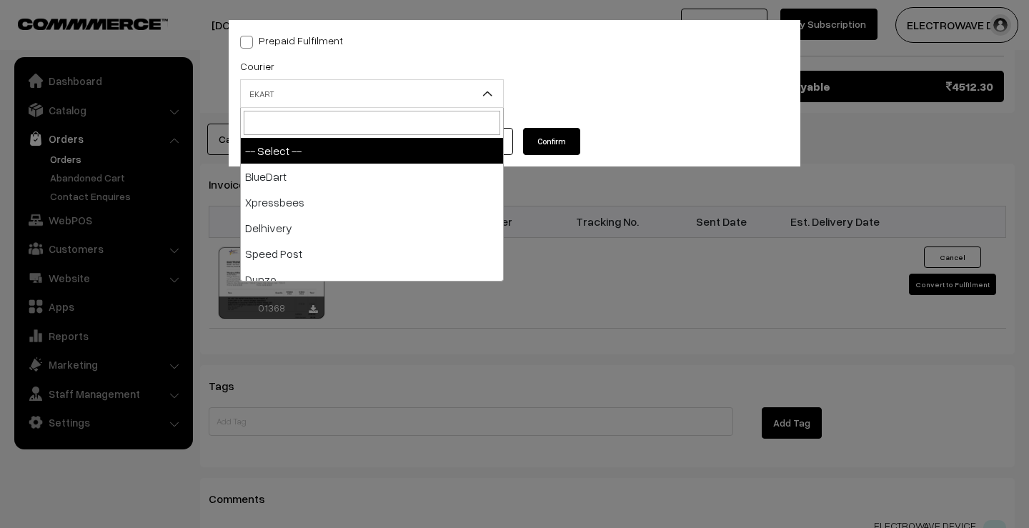
click at [379, 101] on span "EKART" at bounding box center [372, 93] width 262 height 25
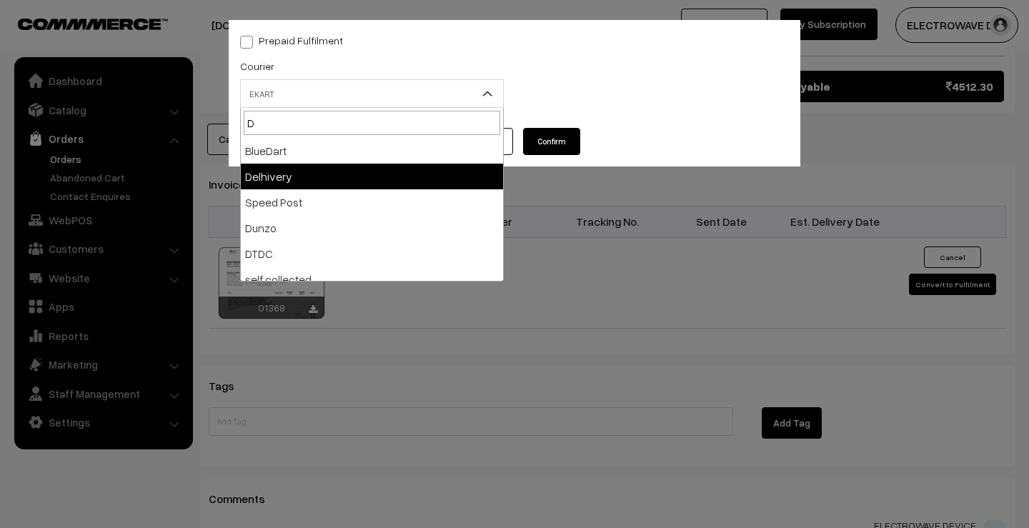
type input "D"
select select "4"
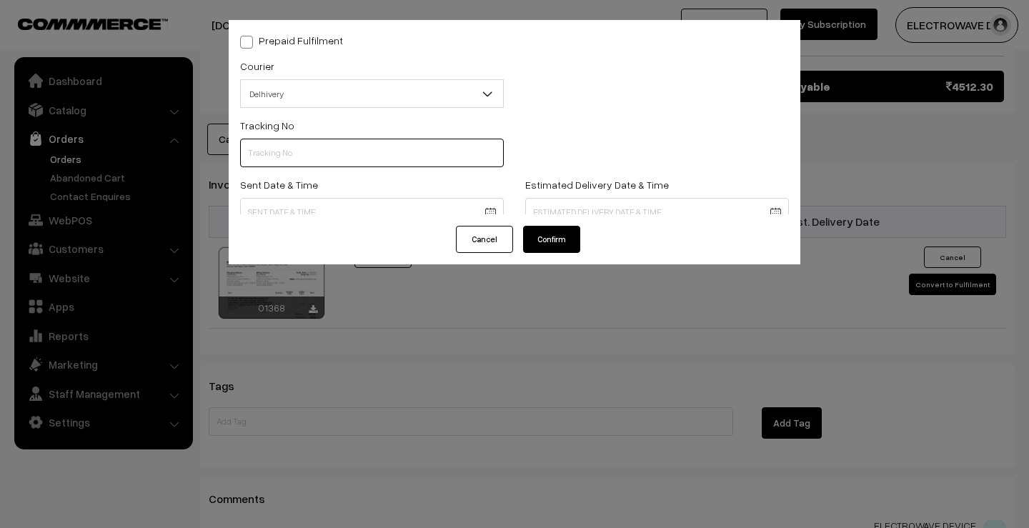
click at [341, 150] on input "text" at bounding box center [372, 153] width 264 height 29
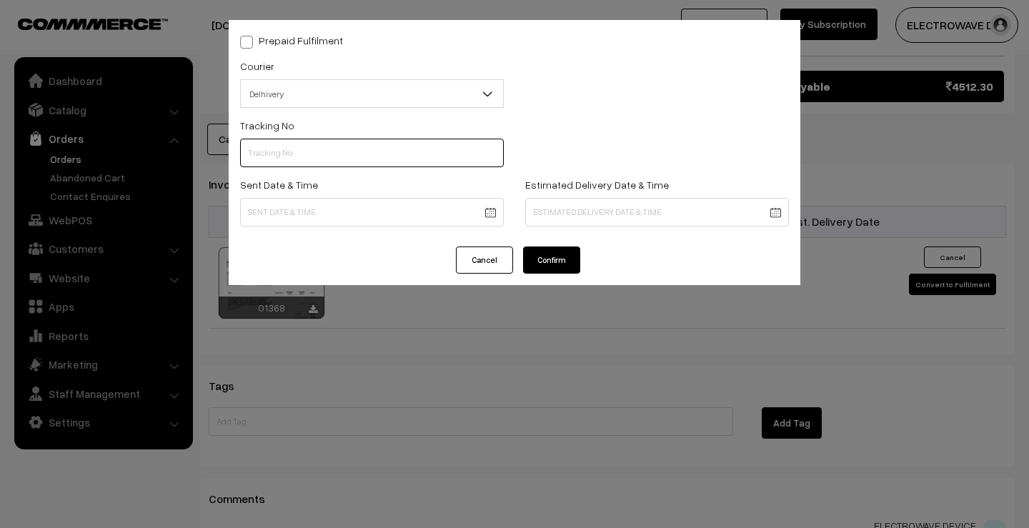
paste input "13854911882904"
type input "13854911882904"
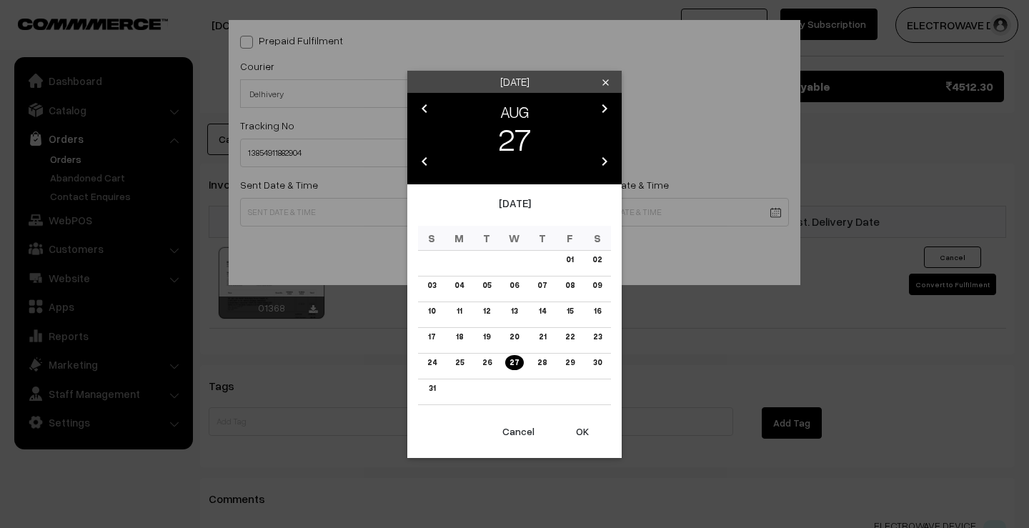
click at [592, 425] on button "OK" at bounding box center [582, 431] width 57 height 31
click at [587, 427] on button "OK" at bounding box center [582, 431] width 57 height 31
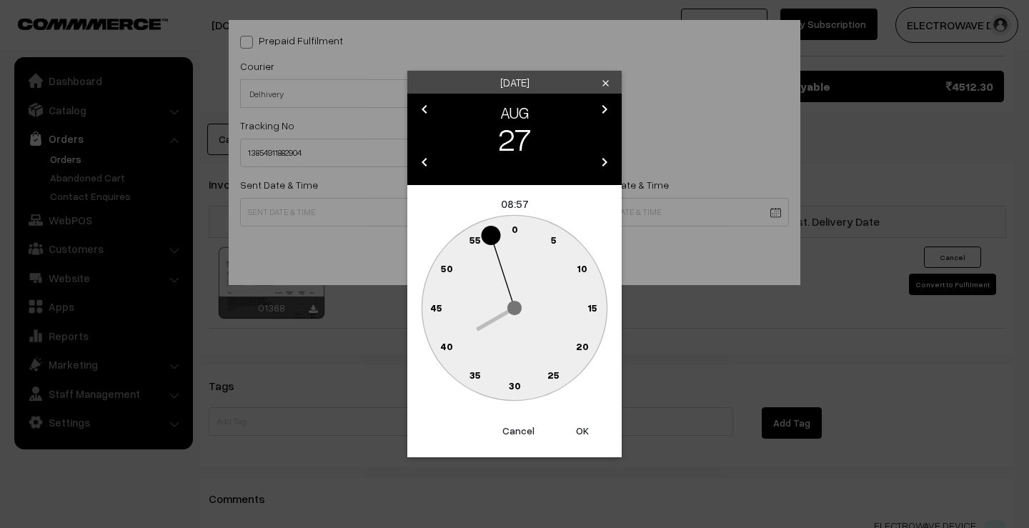
click at [587, 427] on button "OK" at bounding box center [582, 430] width 57 height 31
type input "27-08-2025 08:57"
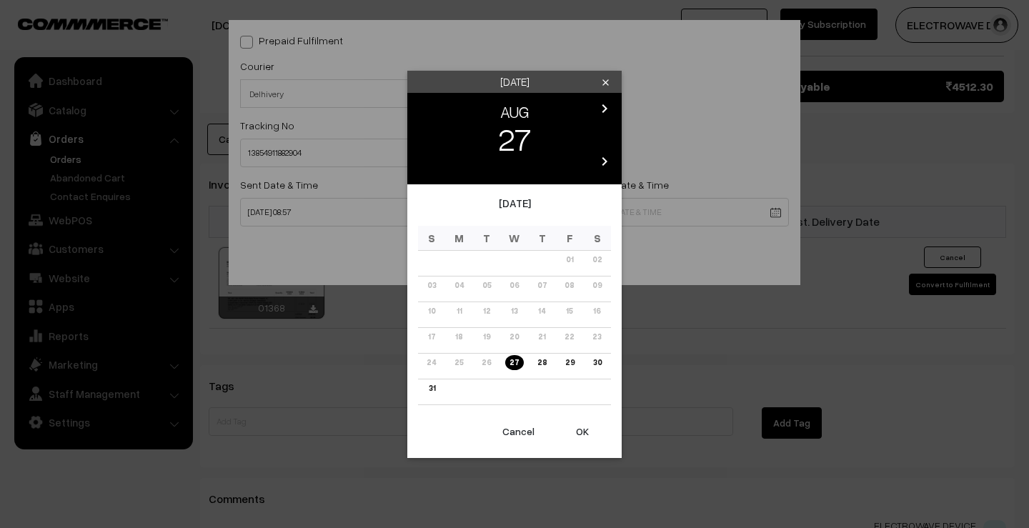
click at [601, 107] on icon "chevron_right" at bounding box center [604, 108] width 17 height 17
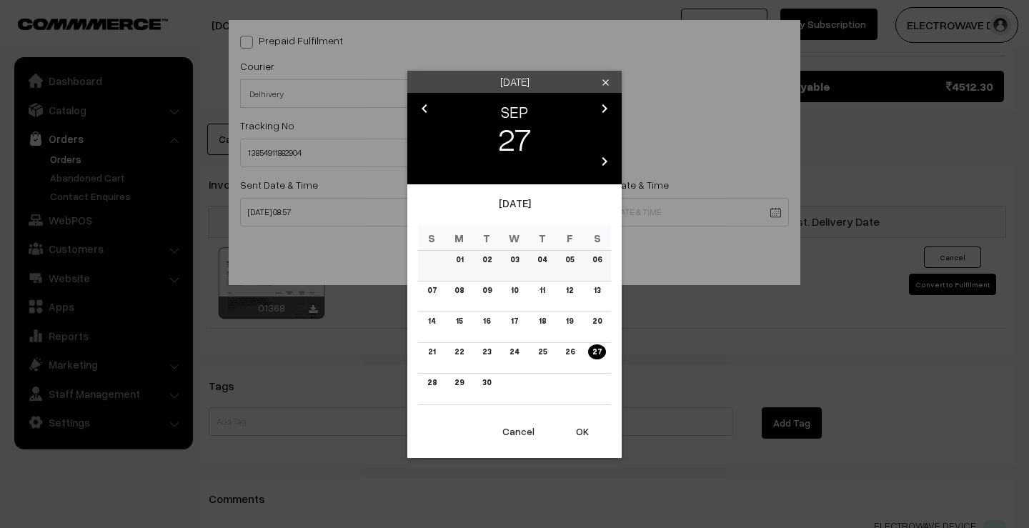
click at [454, 258] on link "01" at bounding box center [460, 259] width 16 height 15
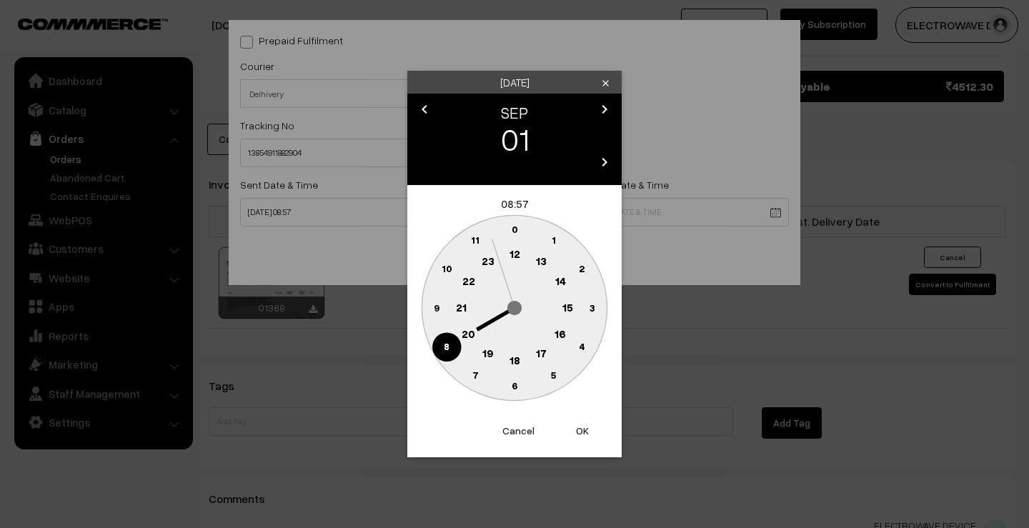
click at [583, 430] on button "OK" at bounding box center [582, 430] width 57 height 31
type input "01-09-2025 08:57"
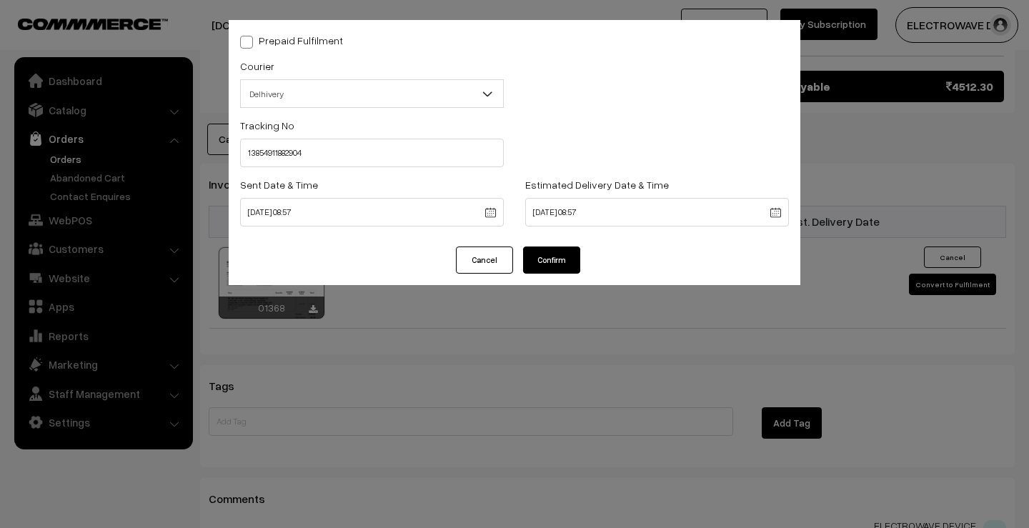
click at [564, 259] on button "Confirm" at bounding box center [551, 260] width 57 height 27
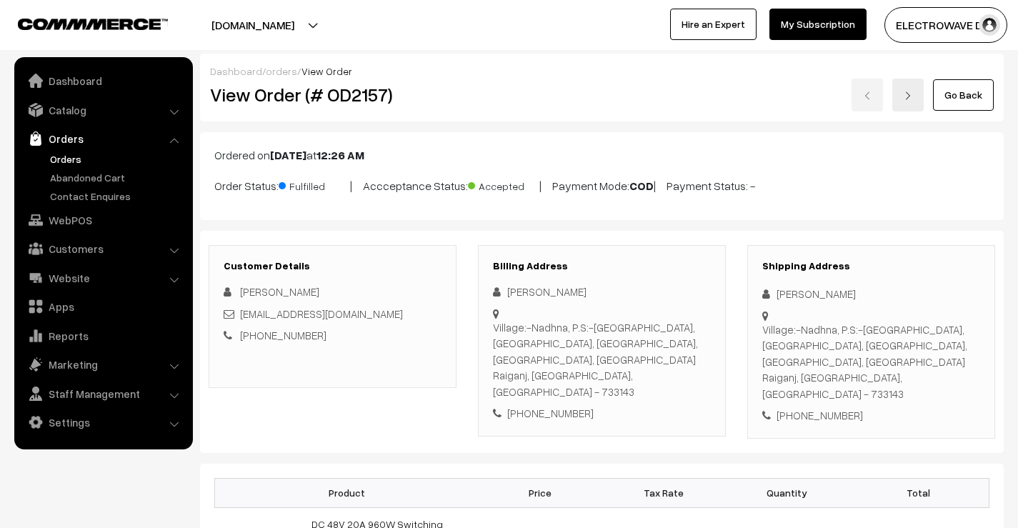
scroll to position [858, 0]
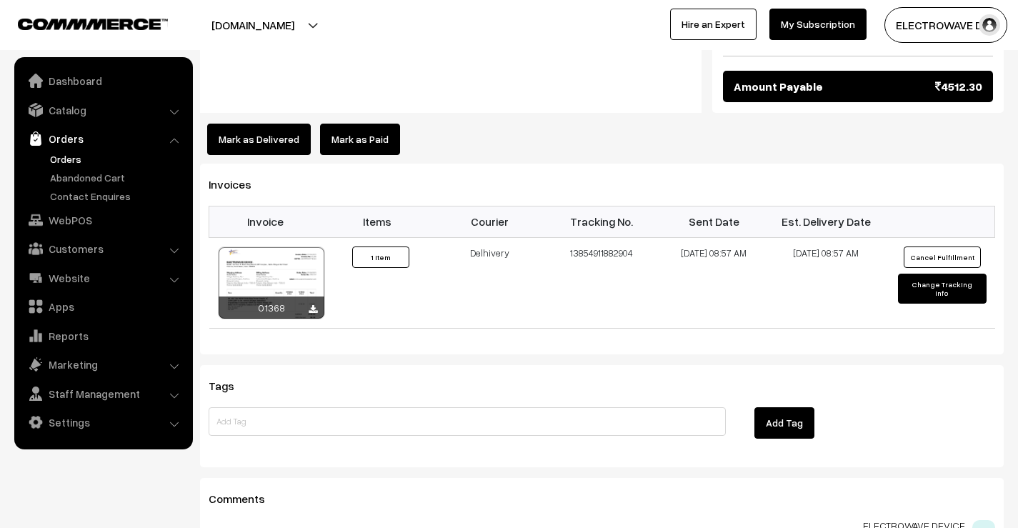
click at [58, 154] on link "Orders" at bounding box center [117, 159] width 142 height 15
